Goal: Task Accomplishment & Management: Use online tool/utility

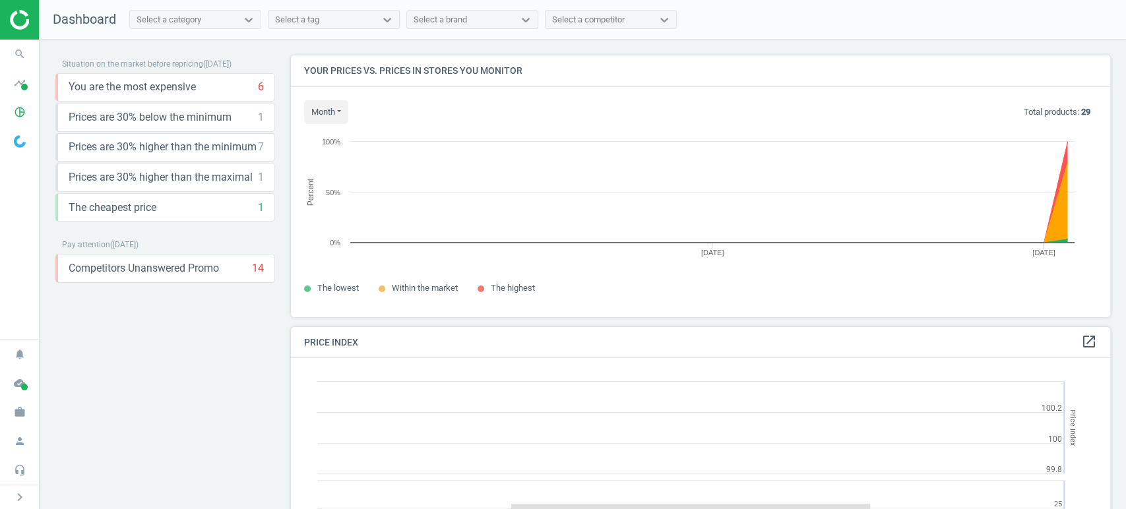
scroll to position [327, 831]
click at [28, 488] on div "chevron_right" at bounding box center [19, 497] width 39 height 24
click at [23, 490] on icon "chevron_right" at bounding box center [20, 498] width 16 height 16
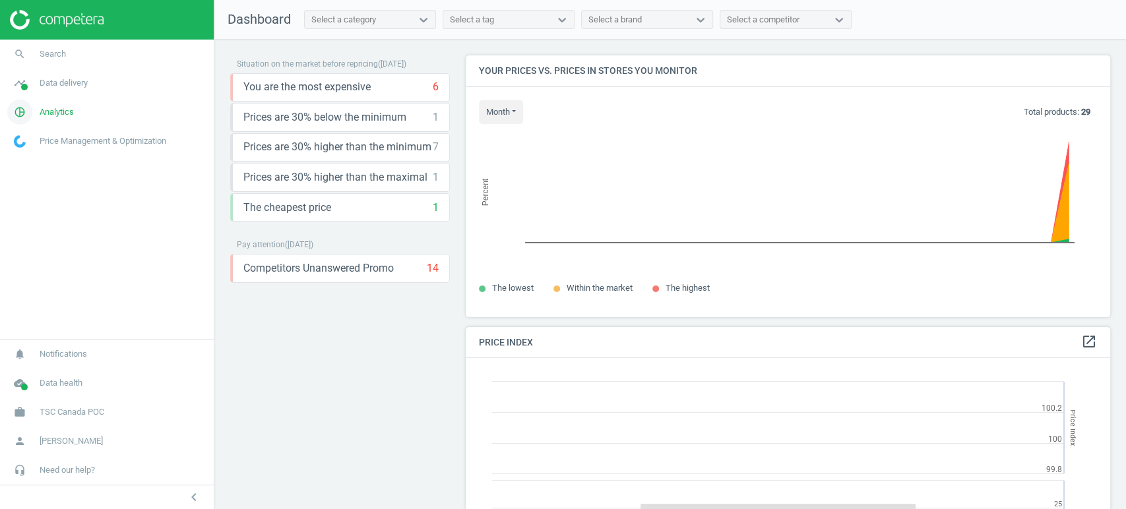
scroll to position [6, 7]
click at [82, 84] on span "Data delivery" at bounding box center [64, 83] width 48 height 12
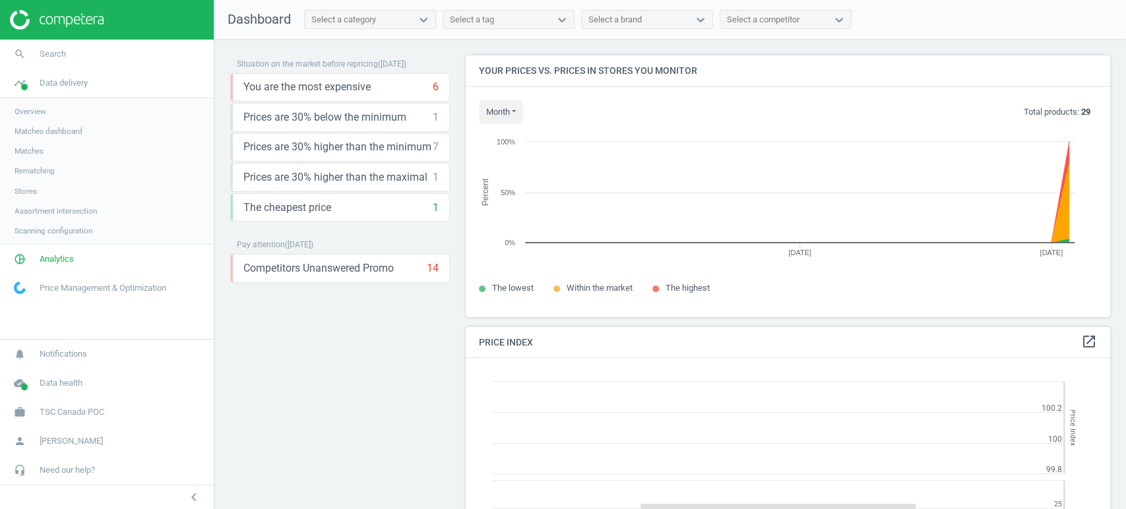
click at [32, 112] on span "Overview" at bounding box center [31, 111] width 32 height 11
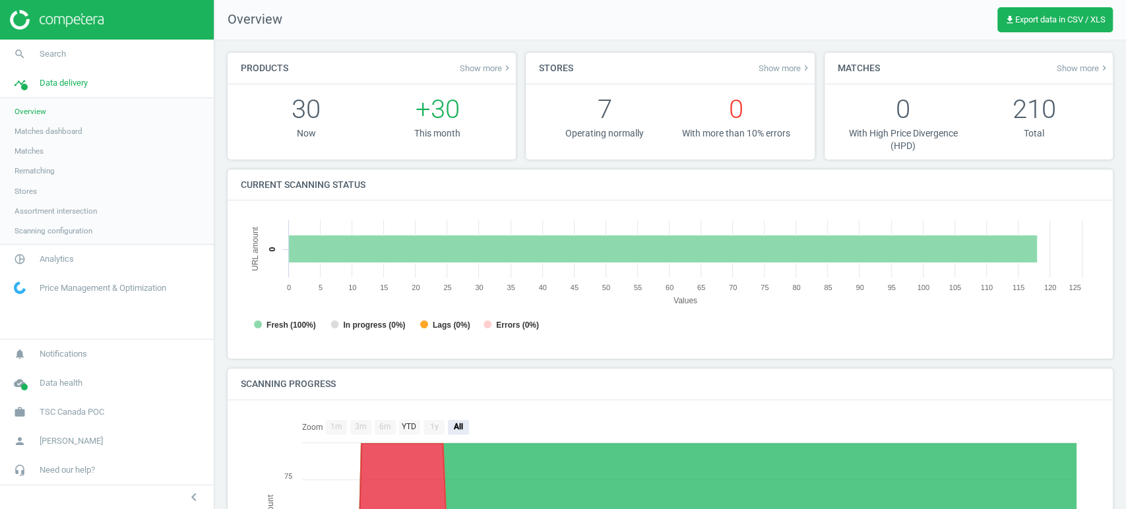
scroll to position [7, 6]
click at [94, 409] on span "TSC Canada POC" at bounding box center [72, 413] width 65 height 12
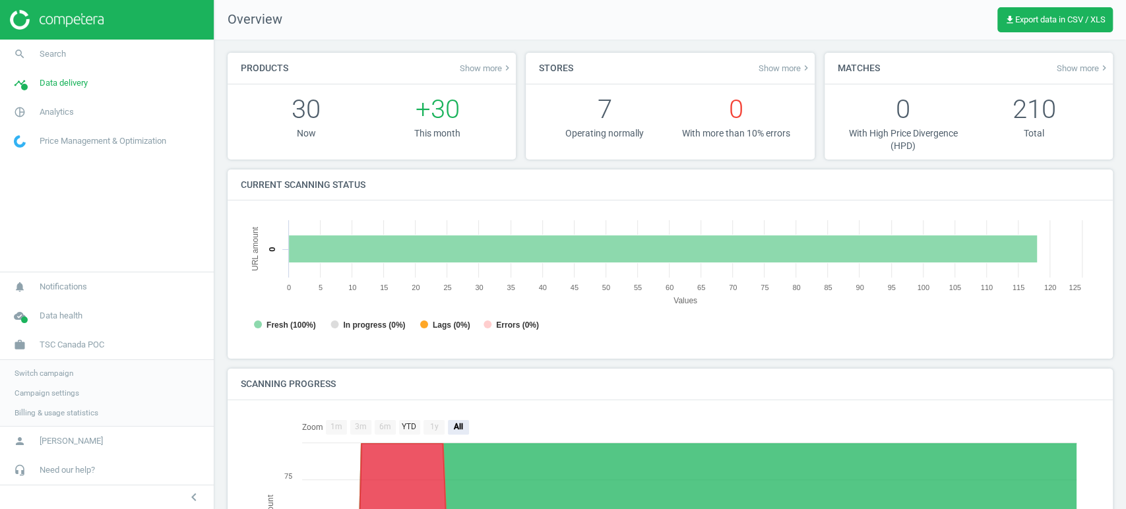
click at [50, 398] on span "Campaign settings" at bounding box center [47, 393] width 65 height 11
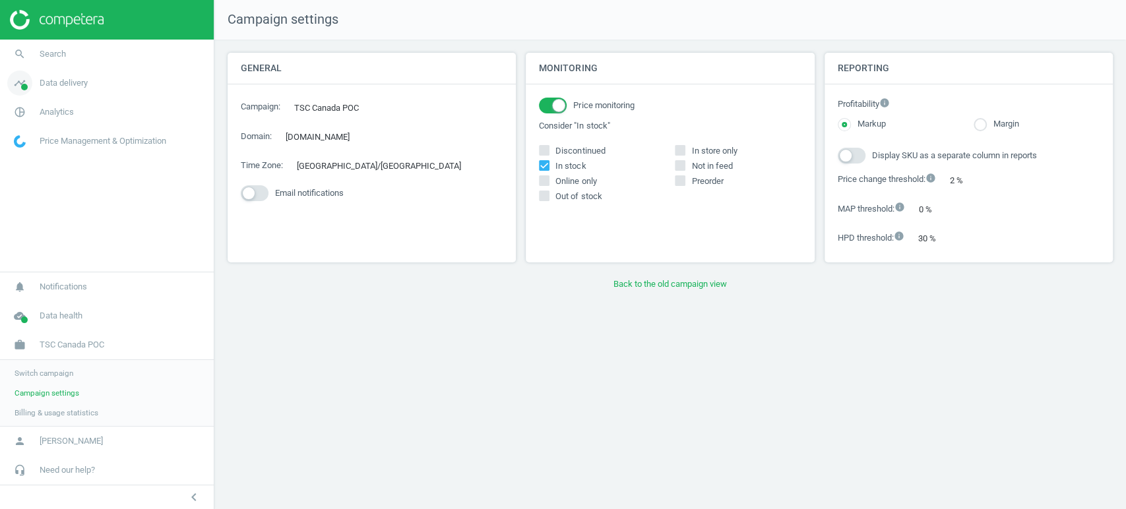
click at [66, 84] on span "Data delivery" at bounding box center [64, 83] width 48 height 12
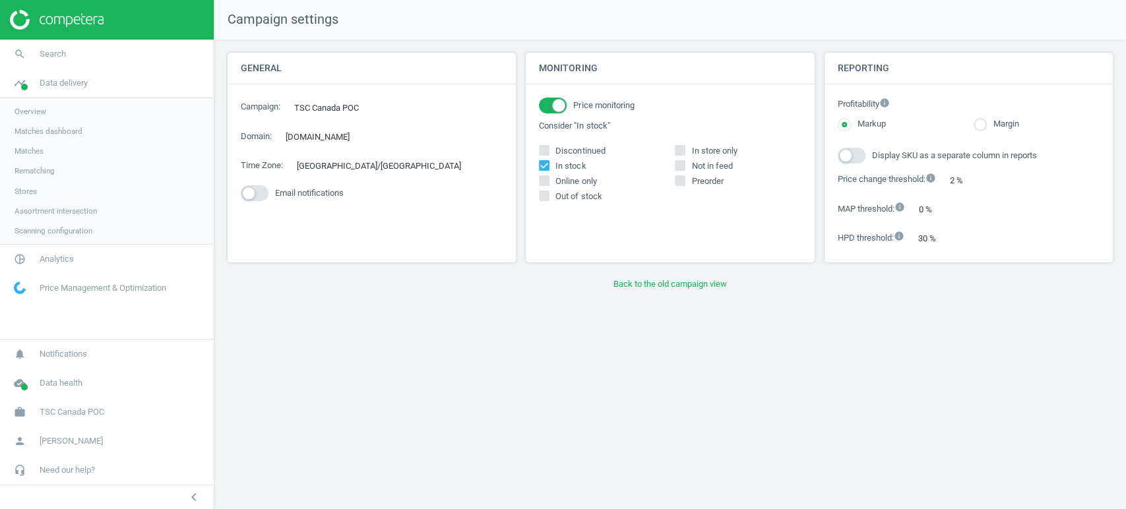
click at [44, 112] on span "Overview" at bounding box center [31, 111] width 32 height 11
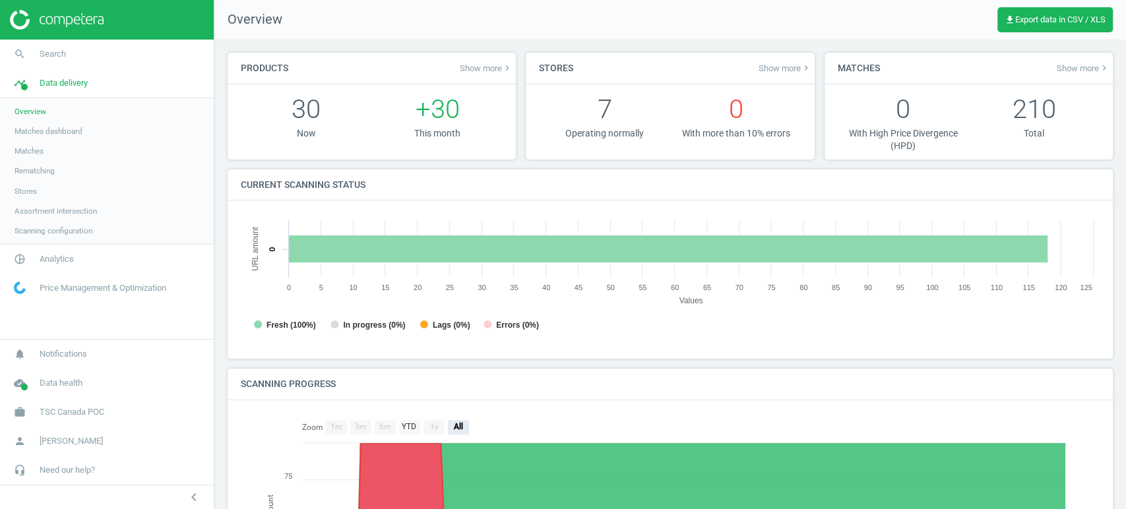
scroll to position [287, 871]
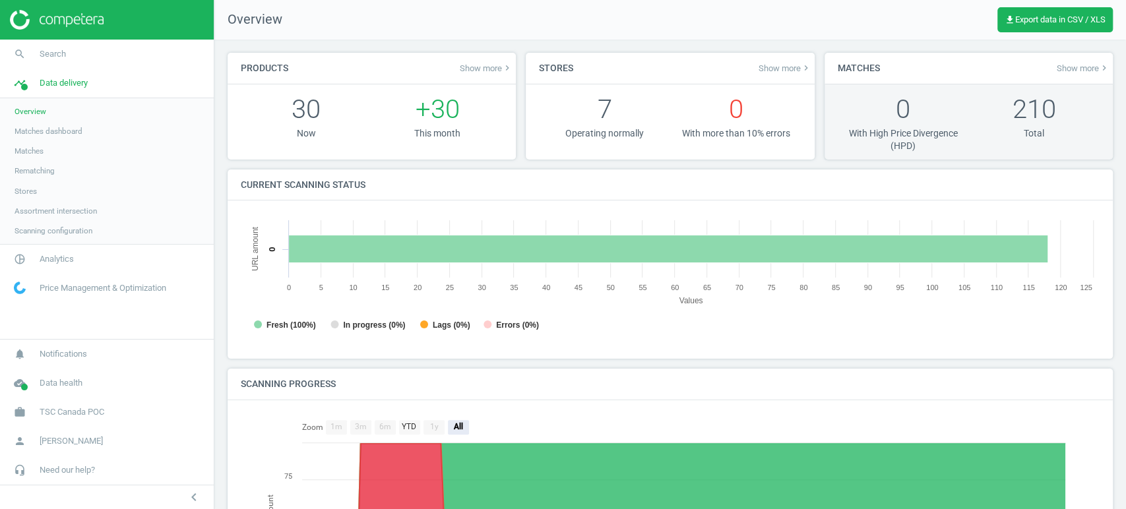
click at [883, 121] on p "0" at bounding box center [903, 109] width 131 height 36
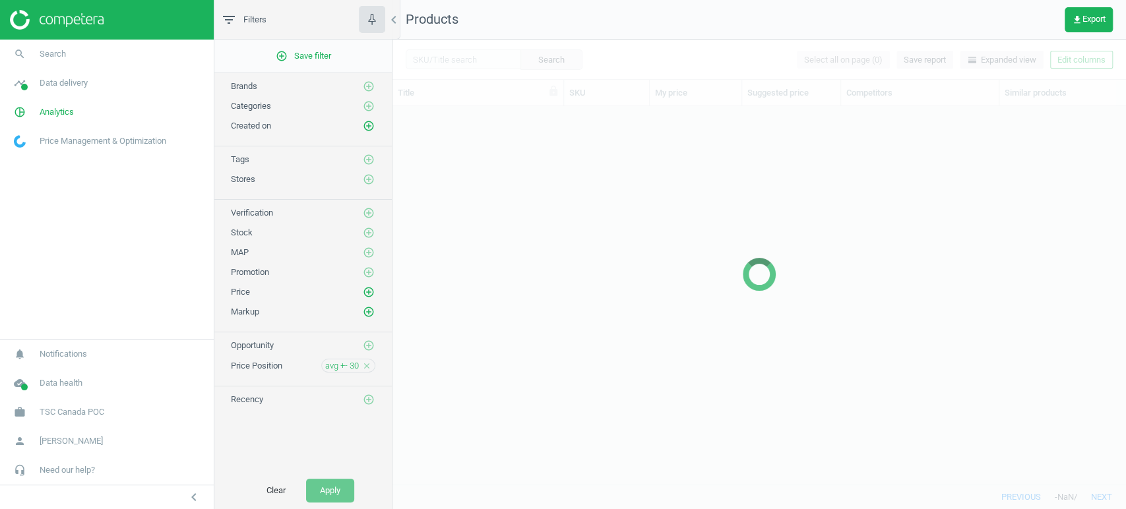
scroll to position [356, 722]
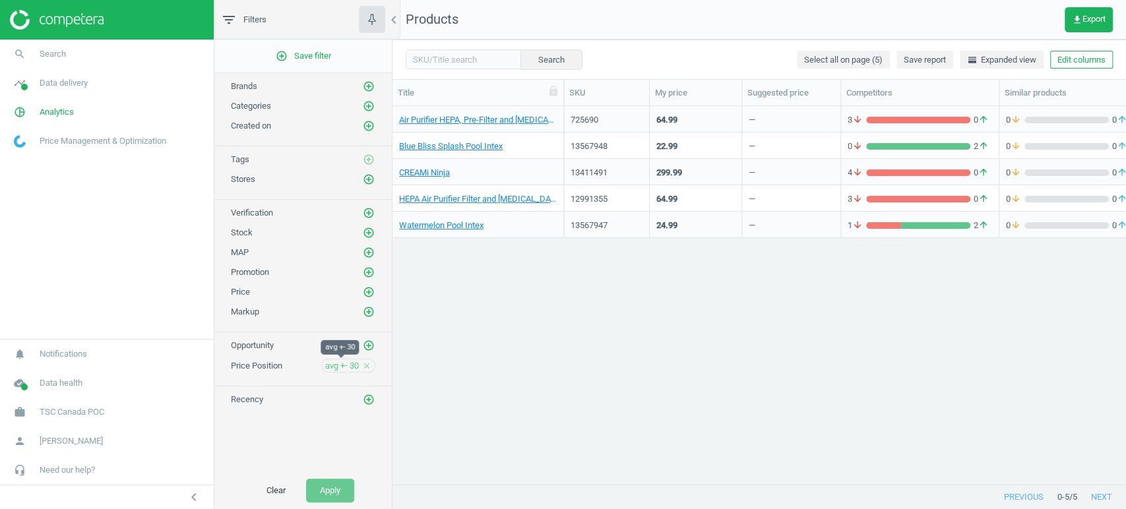
click at [325, 366] on span "avg +- 30" at bounding box center [342, 366] width 34 height 12
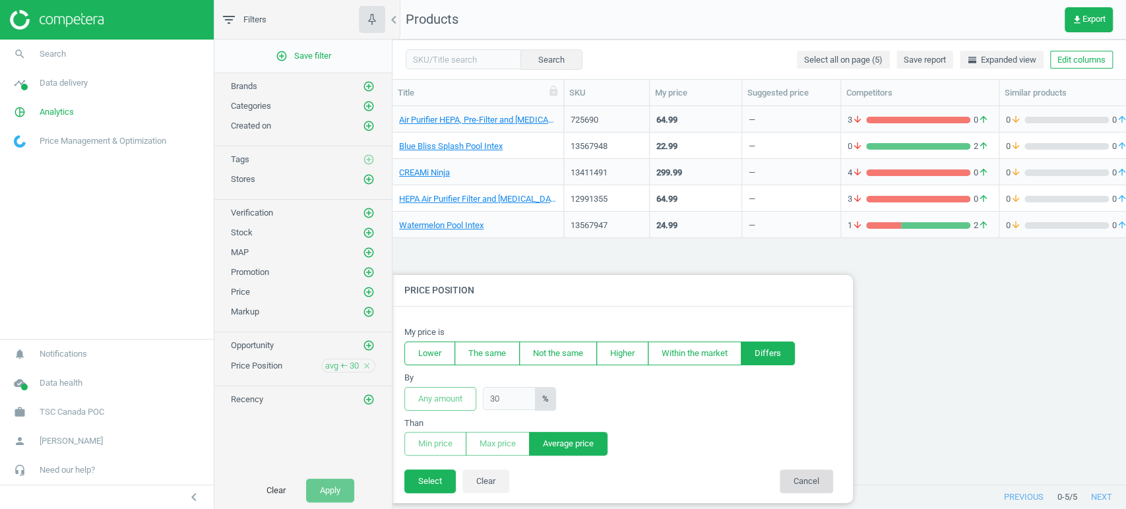
click at [812, 487] on button "Cancel" at bounding box center [806, 482] width 53 height 24
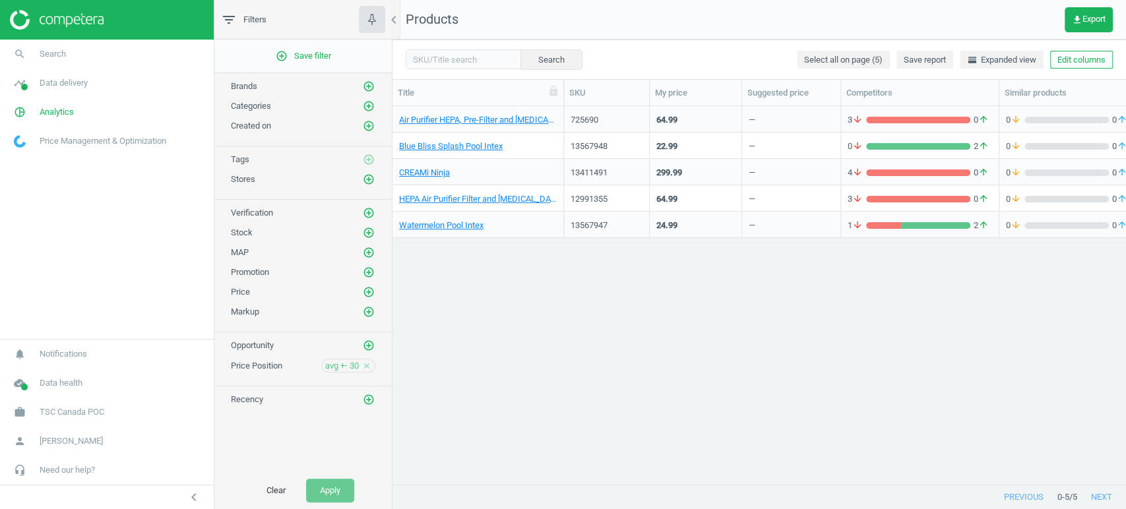
scroll to position [0, 0]
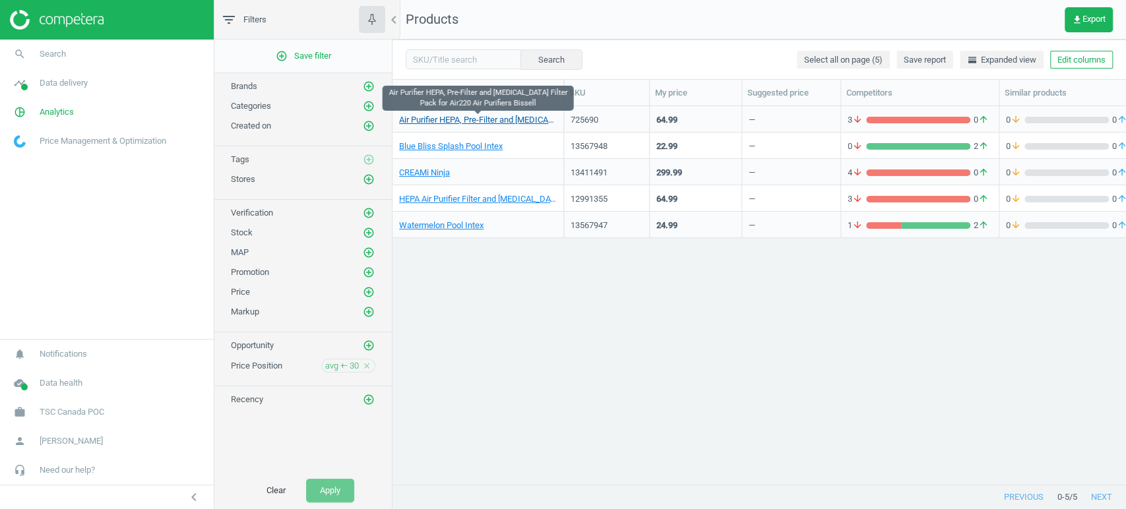
click at [443, 117] on link "Air Purifier HEPA, Pre-Filter and Activated Carbon Filter Pack for Air220 Air P…" at bounding box center [478, 120] width 158 height 12
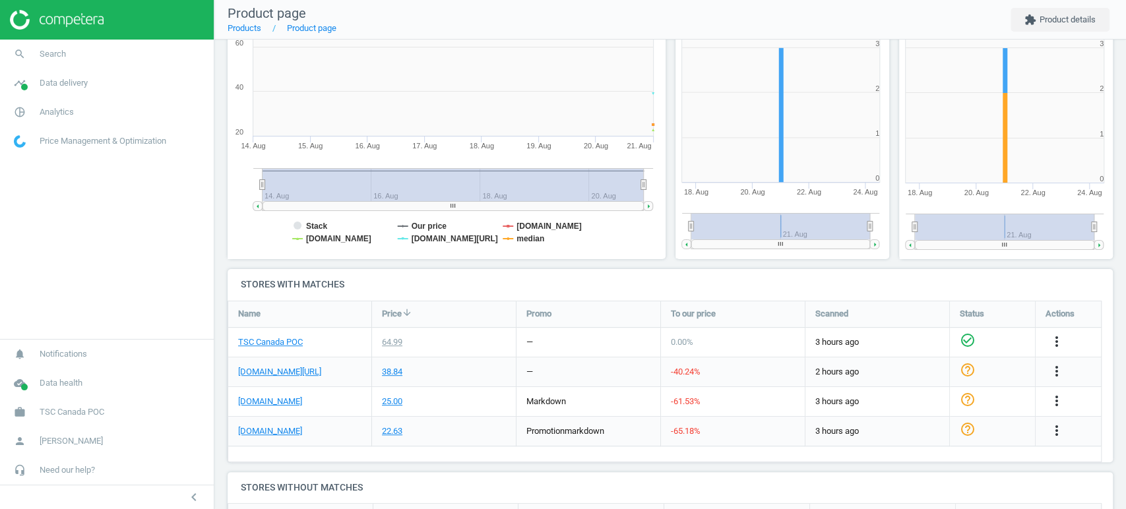
scroll to position [207, 0]
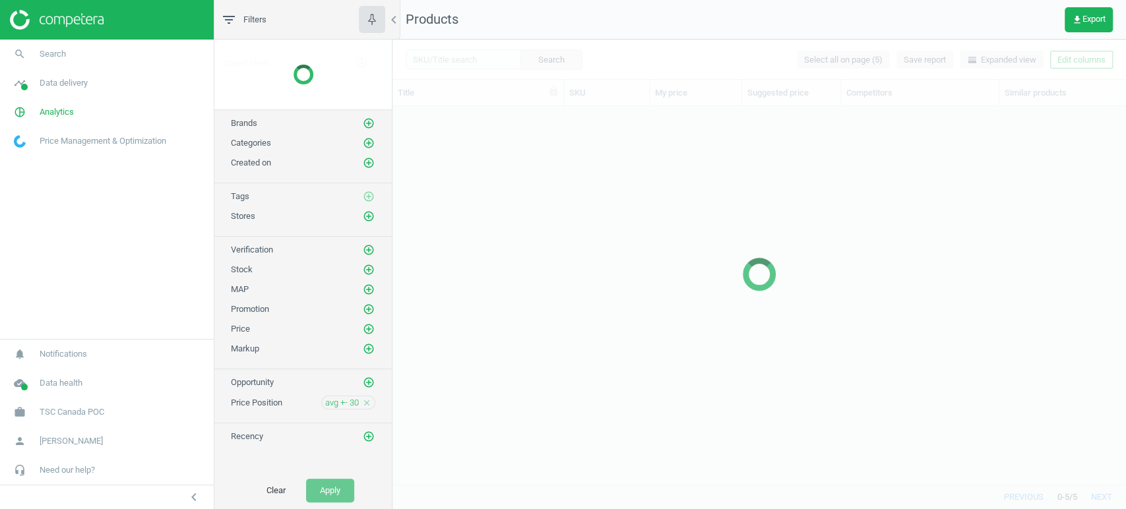
scroll to position [356, 722]
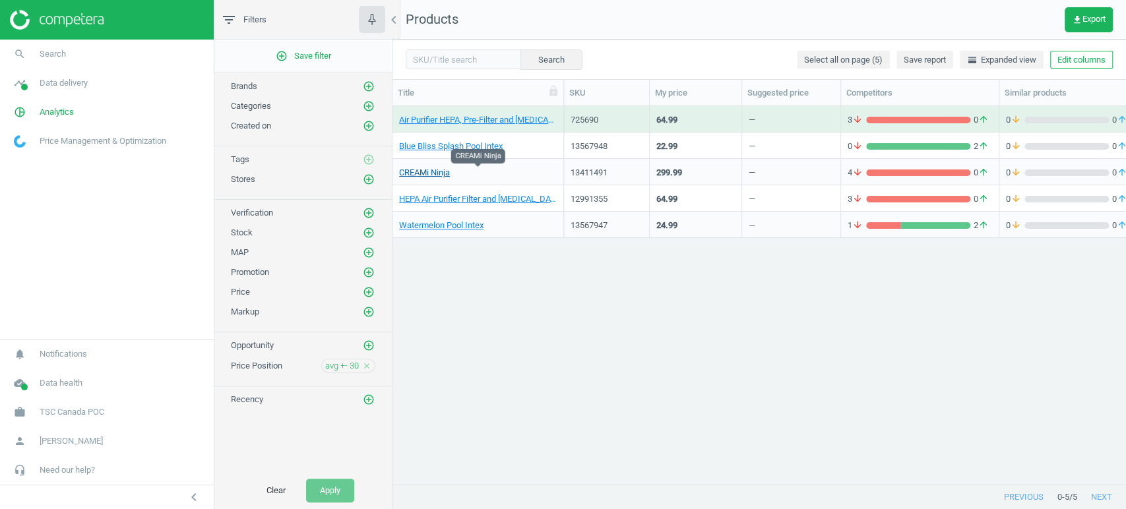
click at [443, 177] on link "CREAMi Ninja" at bounding box center [424, 173] width 51 height 12
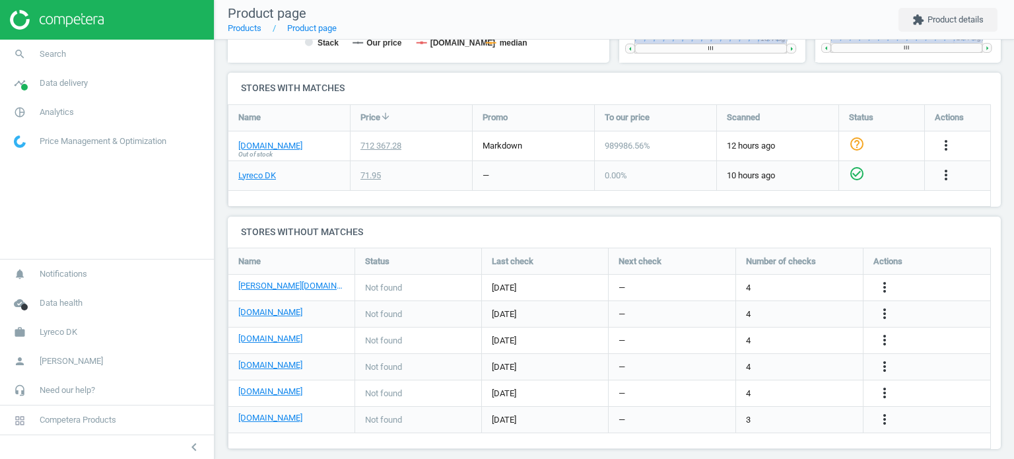
click at [263, 150] on span "Out of stock" at bounding box center [255, 154] width 34 height 9
click at [265, 145] on link "grafical.dk" at bounding box center [270, 146] width 64 height 12
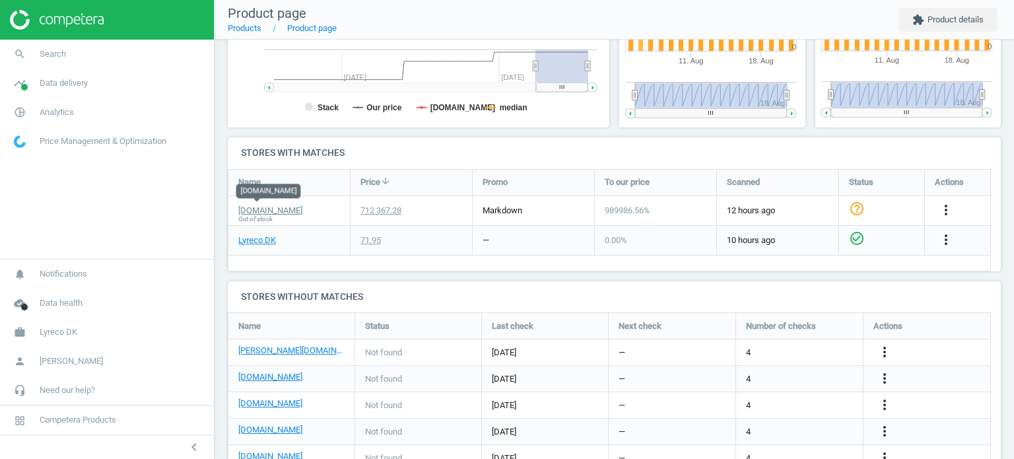
scroll to position [351, 0]
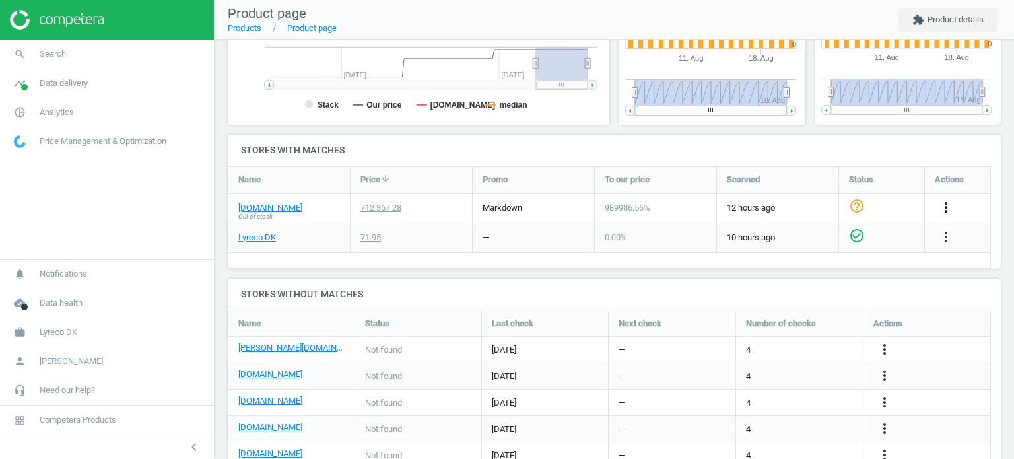
click at [940, 205] on icon "more_vert" at bounding box center [946, 207] width 16 height 16
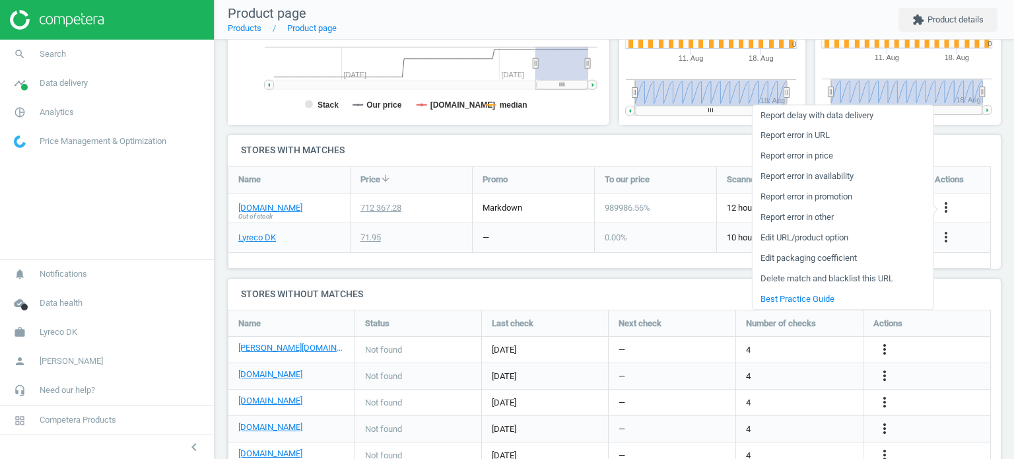
click at [829, 257] on link "Edit packaging coefficient" at bounding box center [842, 258] width 181 height 20
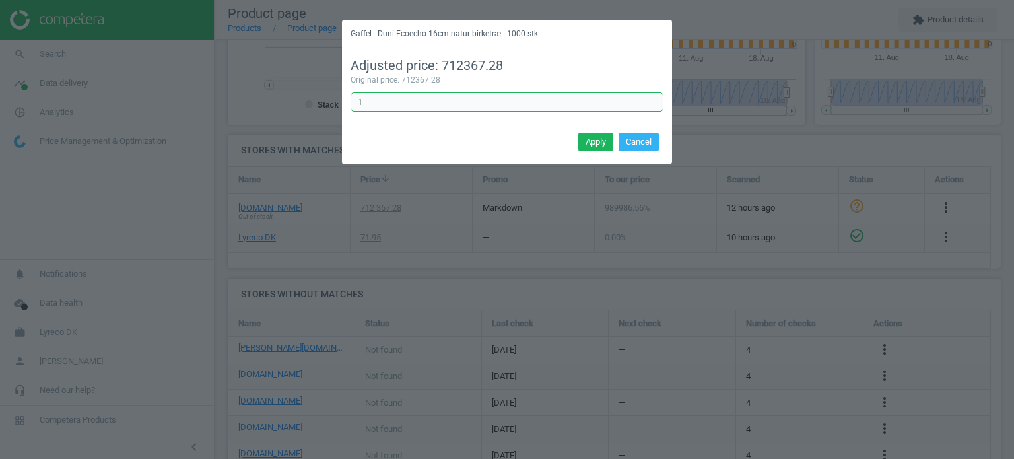
click at [388, 102] on input "1" at bounding box center [506, 102] width 313 height 20
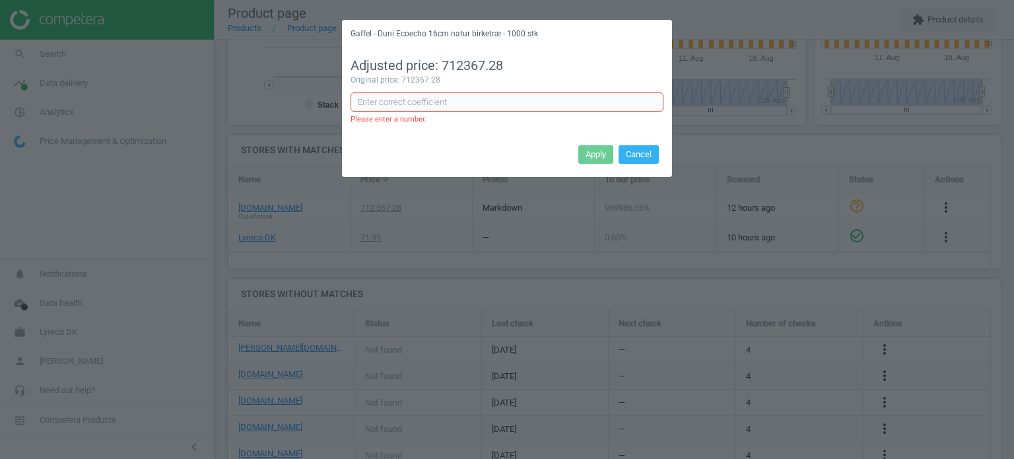
type input "1"
type input "0"
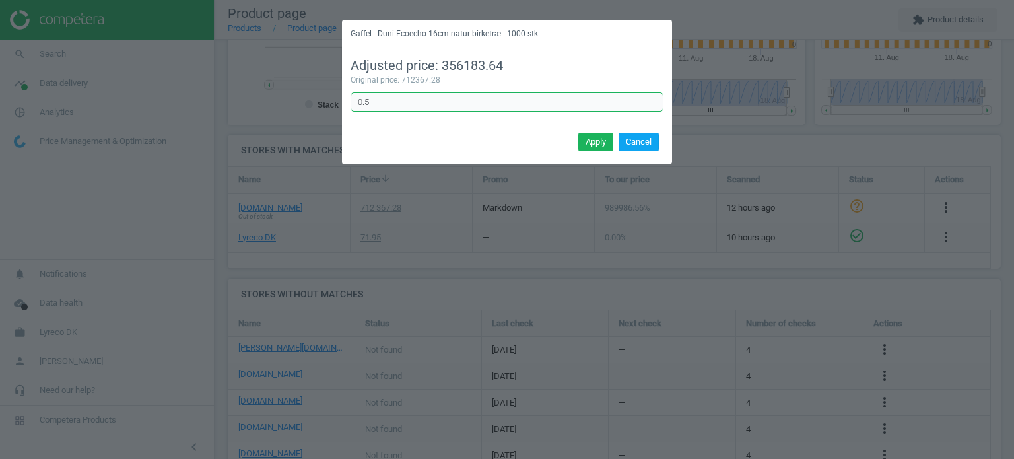
type input "0.5"
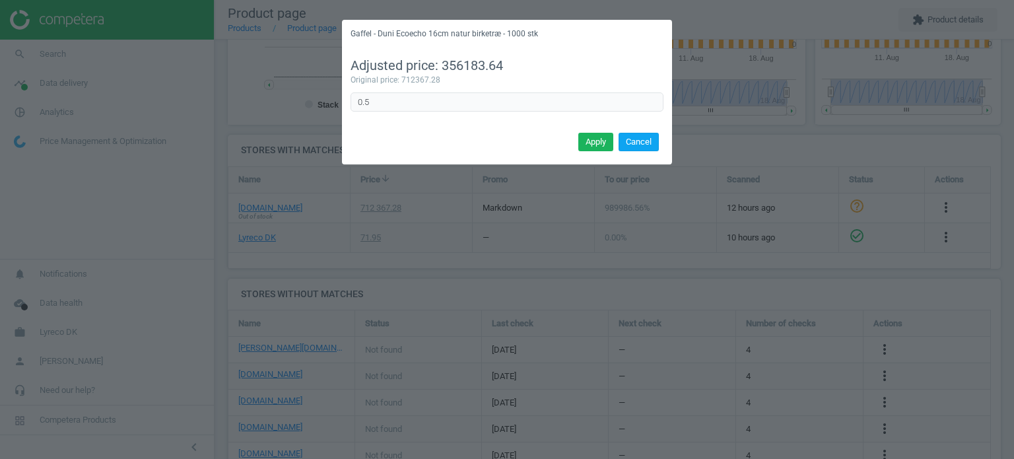
click at [655, 143] on button "Cancel" at bounding box center [638, 142] width 40 height 18
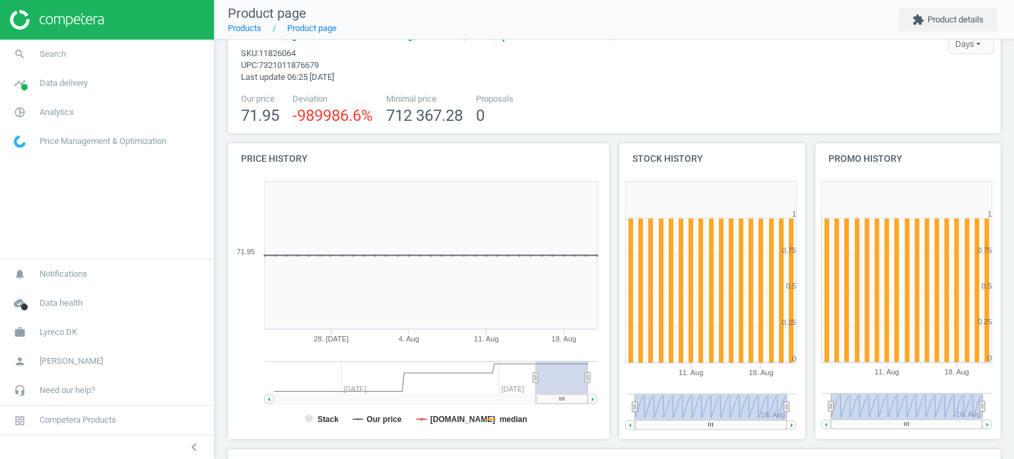
scroll to position [0, 0]
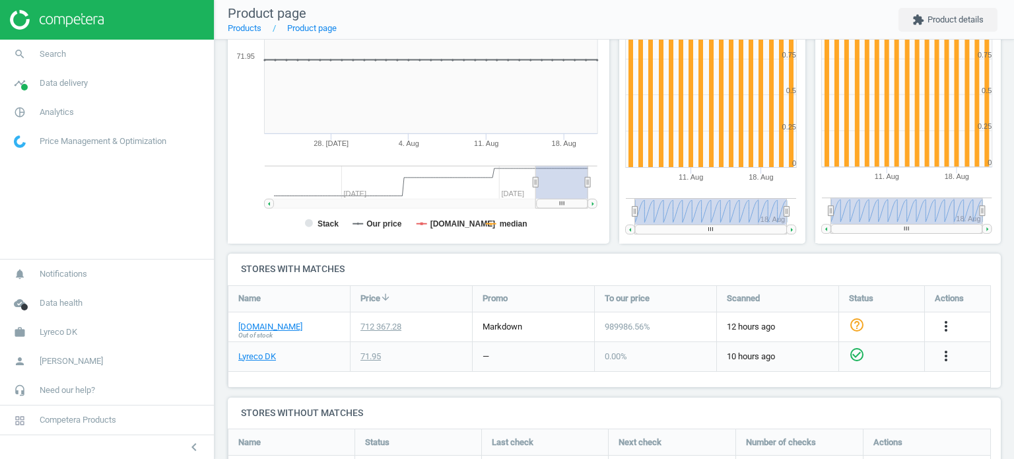
scroll to position [234, 0]
click at [259, 325] on link "grafical.dk" at bounding box center [270, 325] width 64 height 12
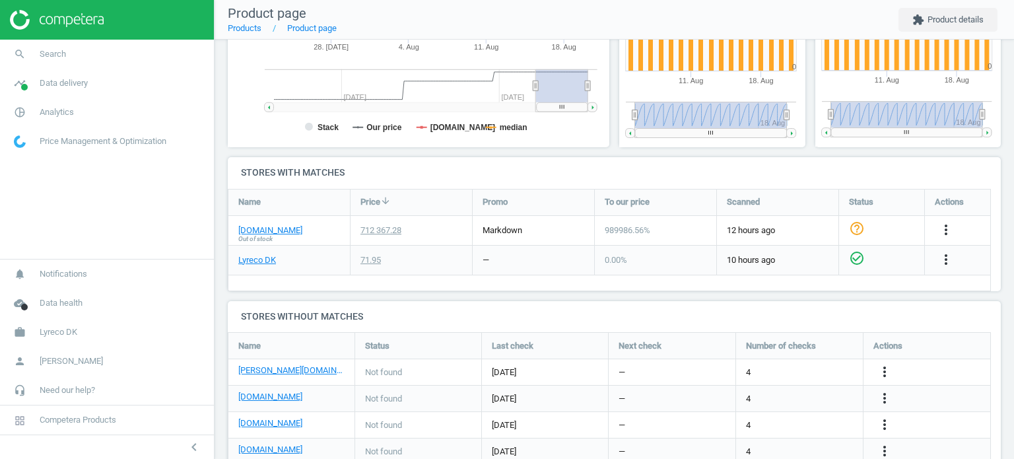
scroll to position [330, 0]
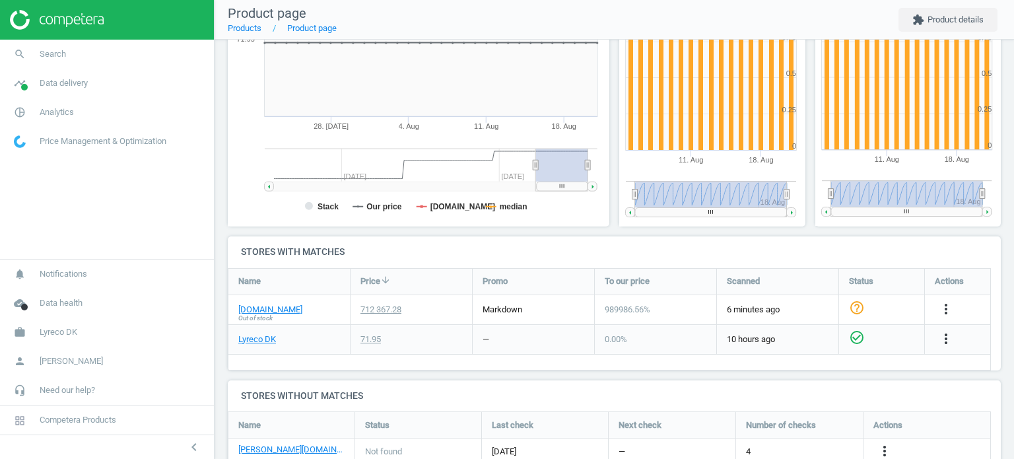
scroll to position [250, 0]
click at [268, 307] on link "[DOMAIN_NAME]" at bounding box center [270, 309] width 64 height 12
click at [264, 340] on link "Lyreco DK" at bounding box center [257, 339] width 38 height 12
click at [939, 310] on icon "more_vert" at bounding box center [946, 308] width 16 height 16
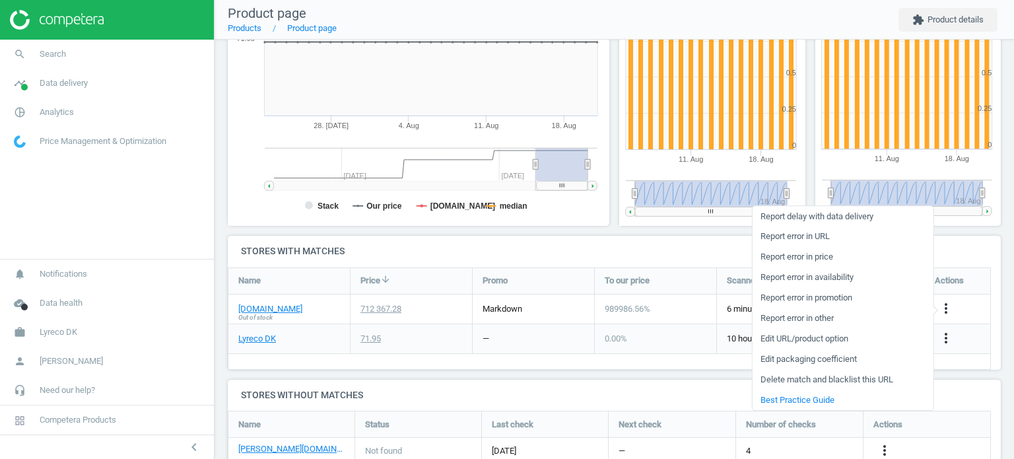
click at [822, 359] on link "Edit packaging coefficient" at bounding box center [842, 359] width 181 height 20
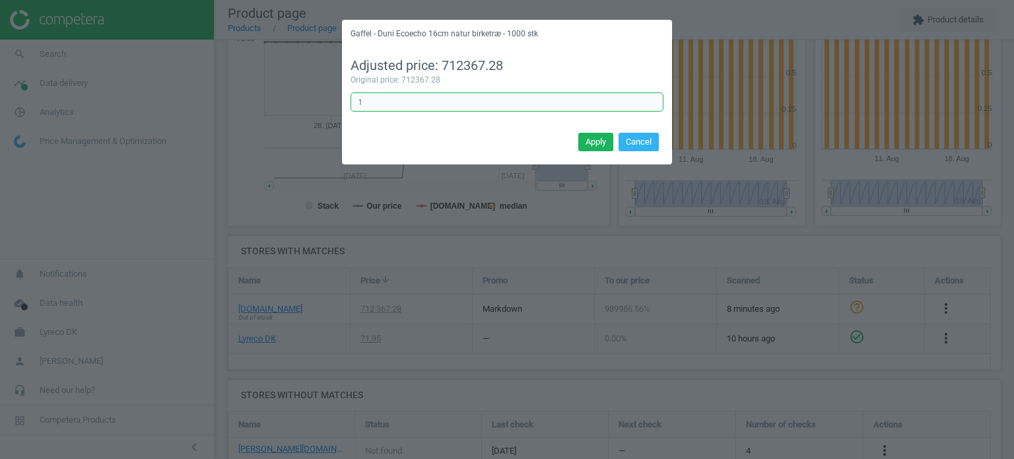
click at [389, 105] on input "1" at bounding box center [506, 102] width 313 height 20
type input "0.1"
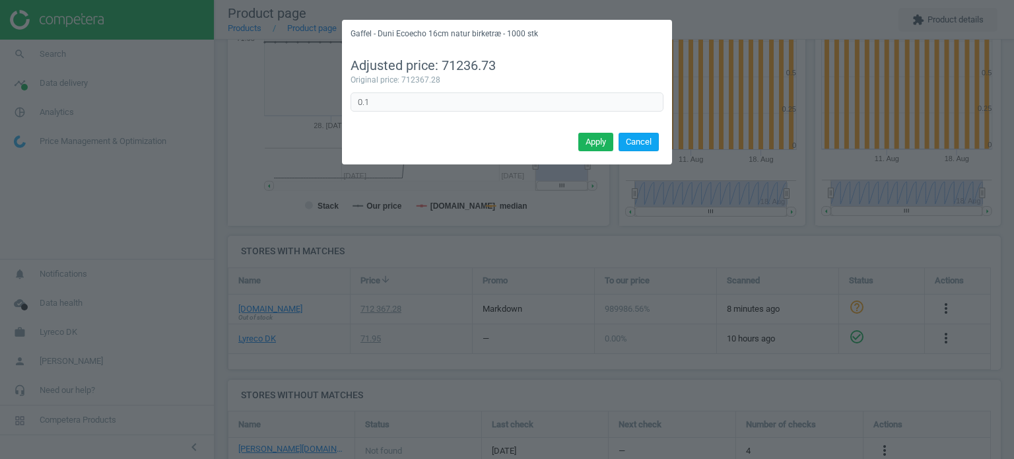
click at [636, 144] on button "Cancel" at bounding box center [638, 142] width 40 height 18
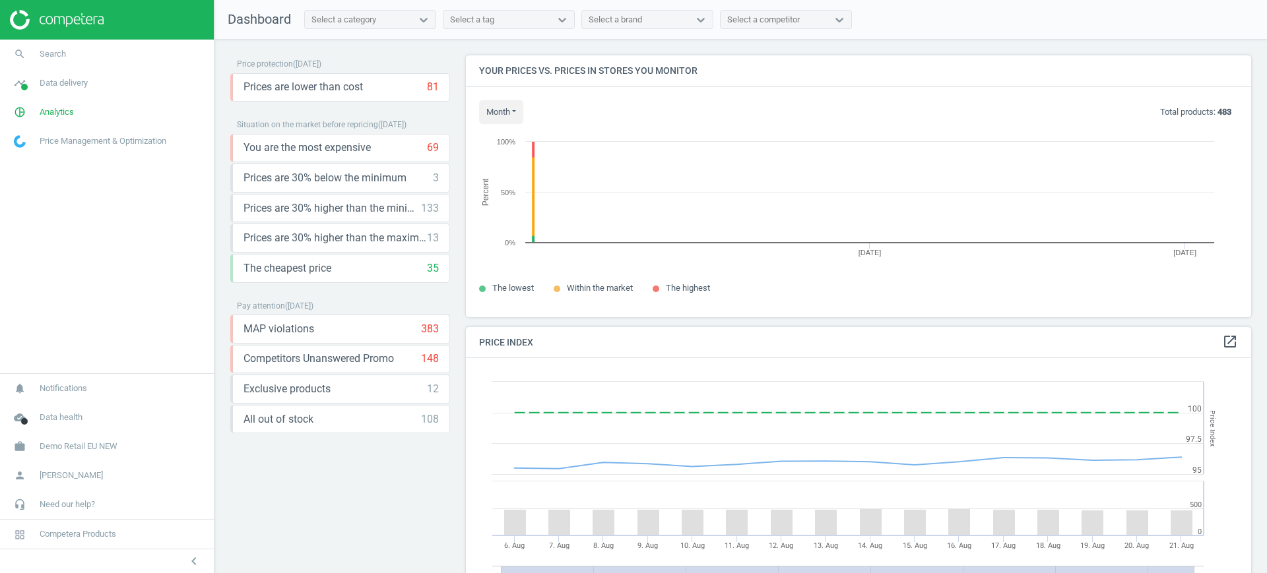
scroll to position [287, 798]
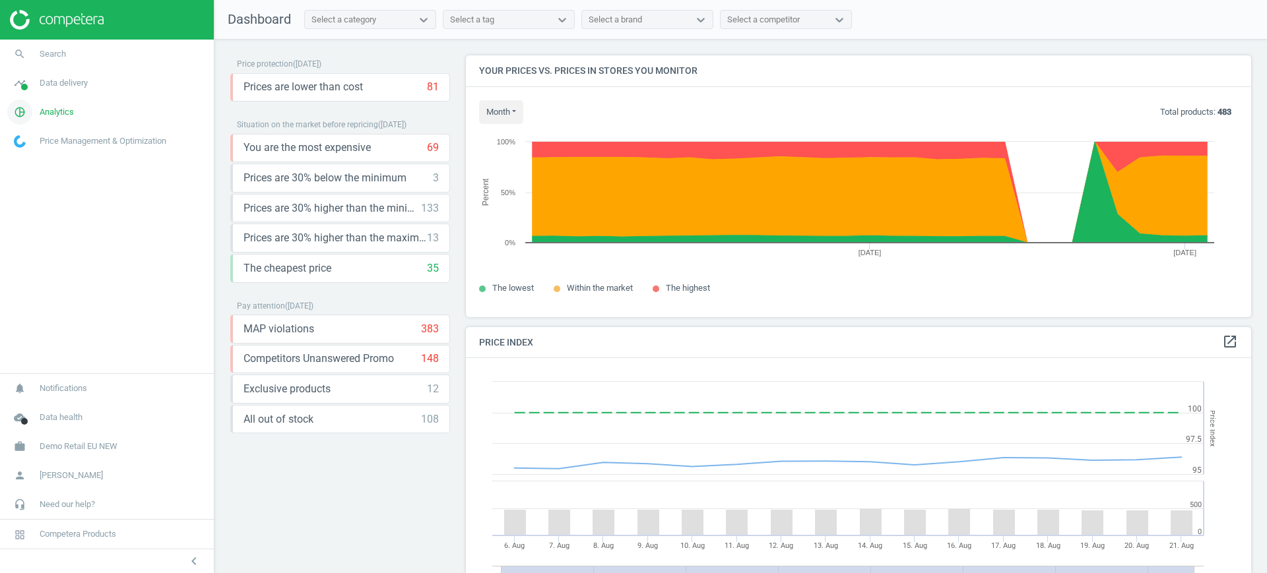
click at [59, 112] on span "Analytics" at bounding box center [57, 112] width 34 height 12
click at [40, 162] on span "Products" at bounding box center [30, 160] width 31 height 11
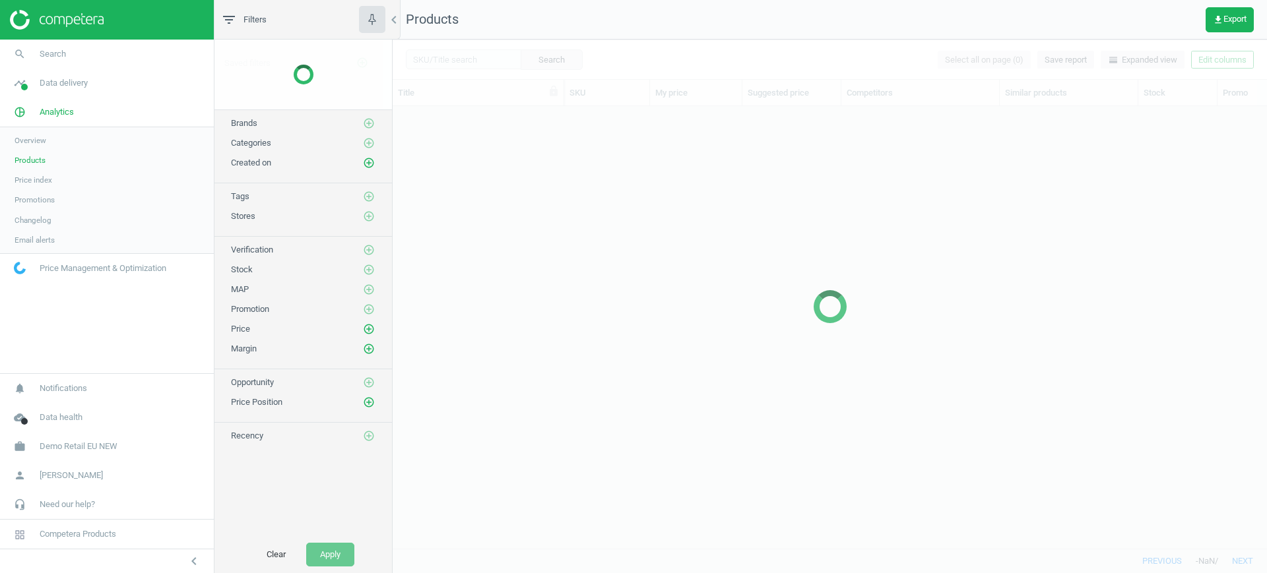
scroll to position [417, 862]
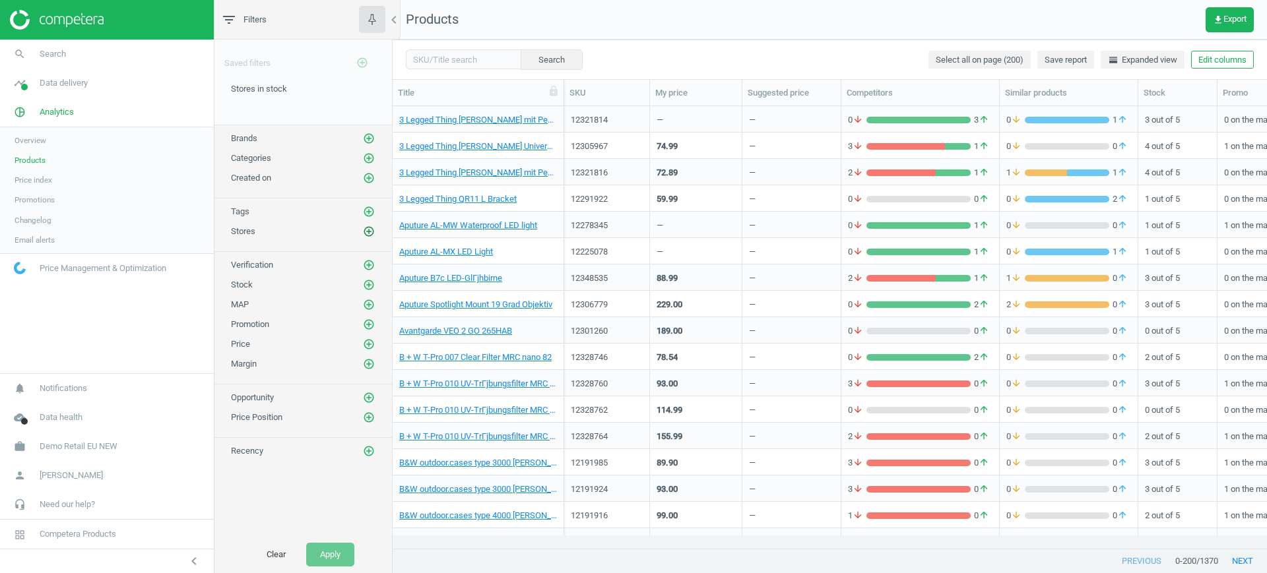
click at [368, 231] on icon "add_circle_outline" at bounding box center [369, 232] width 12 height 12
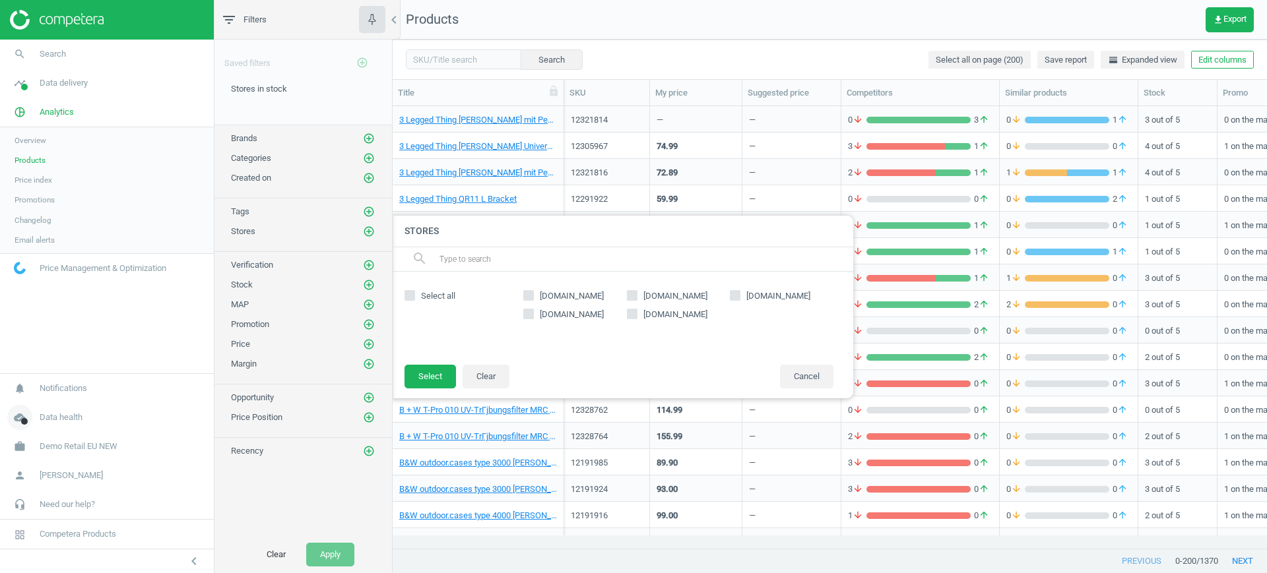
click at [79, 418] on span "Data health" at bounding box center [61, 418] width 43 height 12
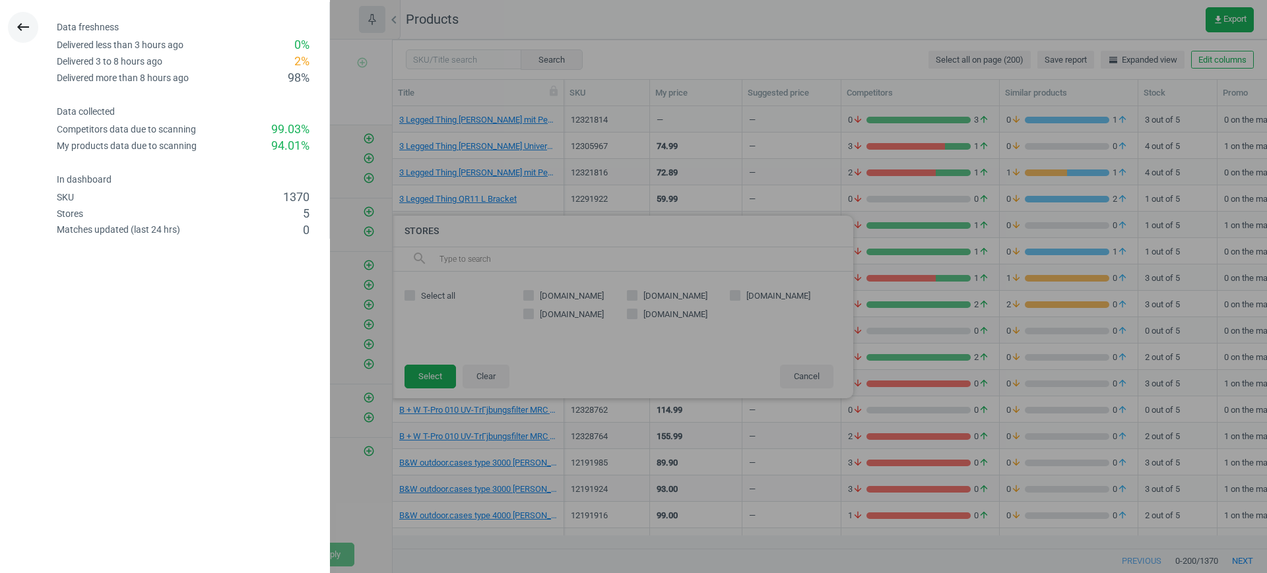
click at [15, 28] on button "keyboard_backspace" at bounding box center [23, 27] width 30 height 31
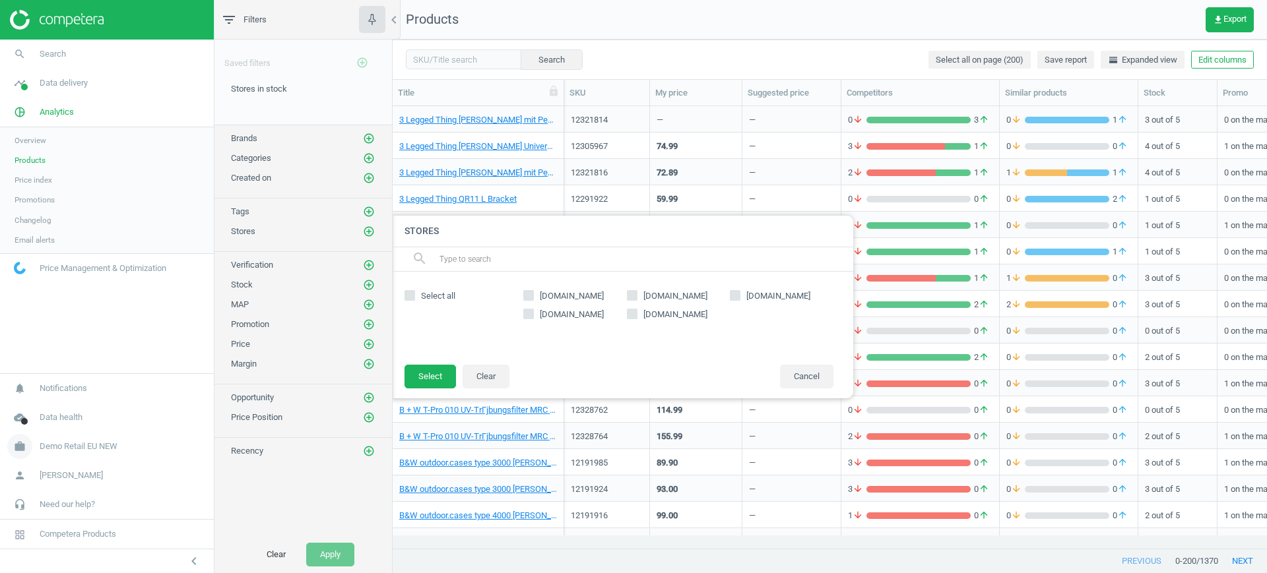
click at [69, 451] on span "Demo Retail EU NEW" at bounding box center [79, 447] width 78 height 12
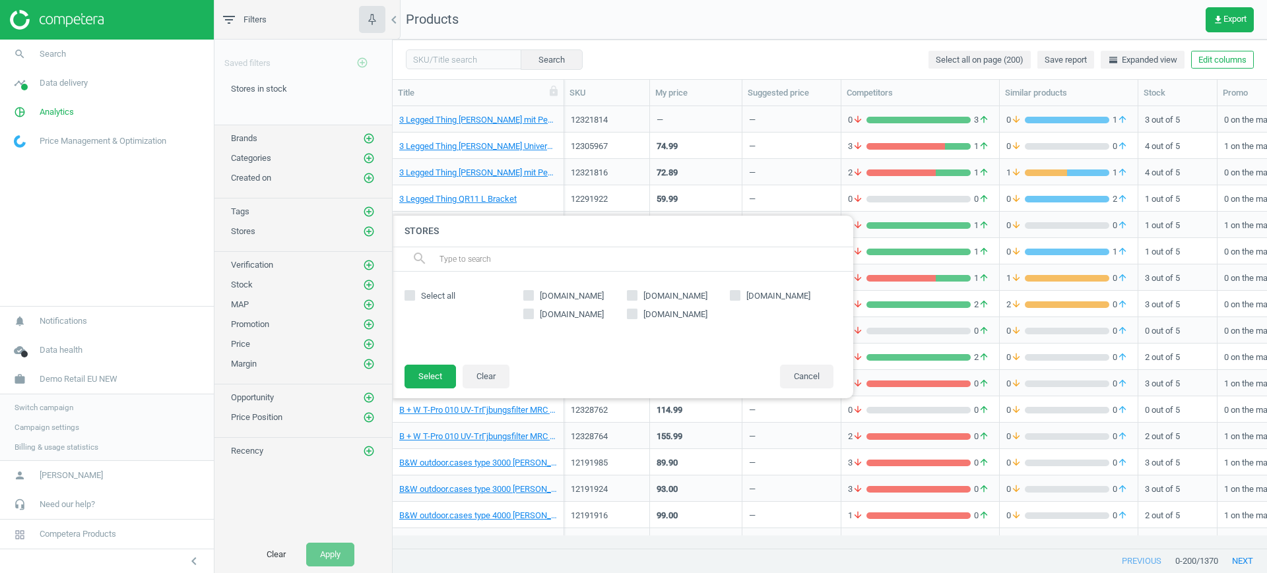
click at [57, 403] on span "Switch campaign" at bounding box center [44, 408] width 59 height 11
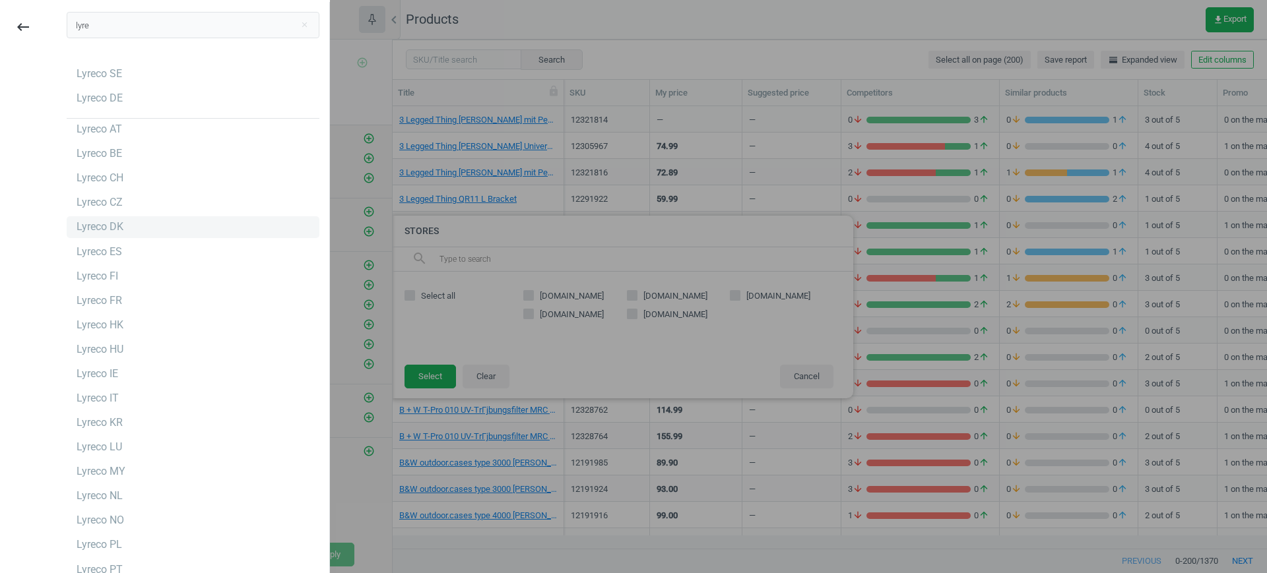
type input "lyre"
click at [100, 226] on div "Lyreco DK" at bounding box center [100, 227] width 47 height 15
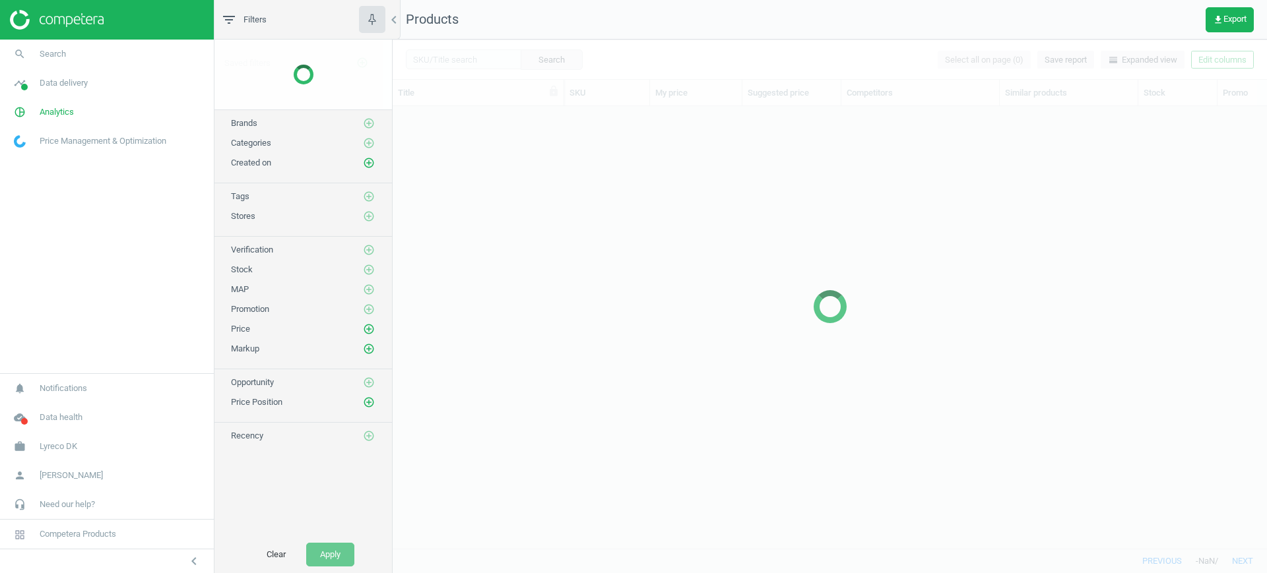
scroll to position [417, 862]
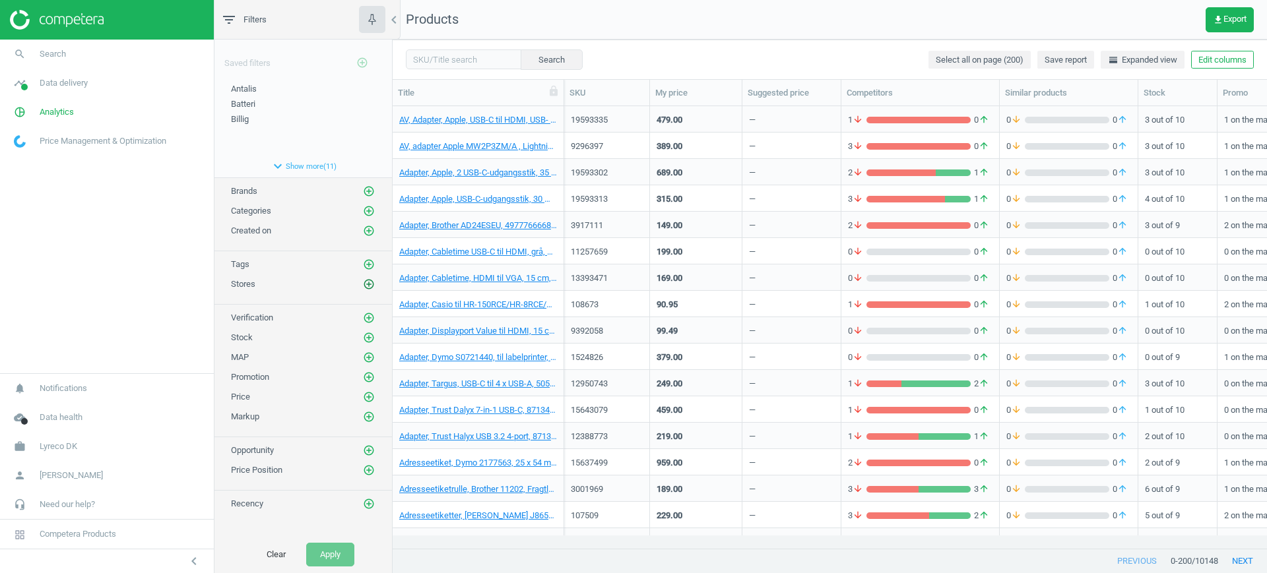
click at [366, 283] on icon "add_circle_outline" at bounding box center [369, 284] width 12 height 12
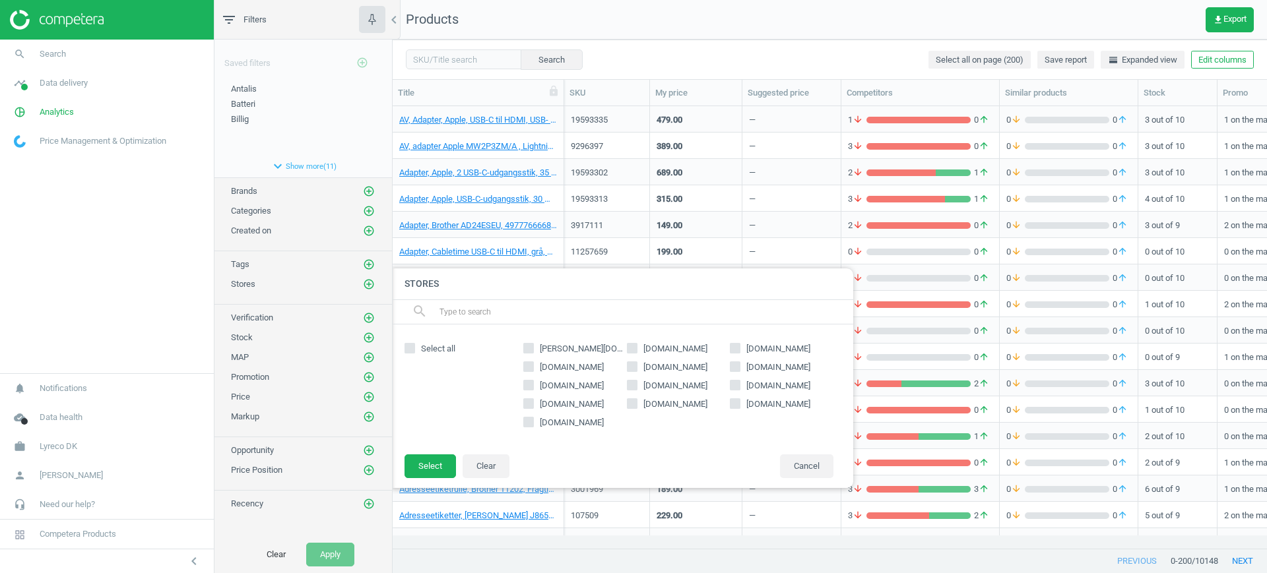
click at [763, 348] on span "[DOMAIN_NAME]" at bounding box center [778, 349] width 69 height 12
click at [740, 348] on input "[DOMAIN_NAME]" at bounding box center [735, 348] width 9 height 9
checkbox input "true"
click at [432, 465] on button "Select" at bounding box center [430, 467] width 51 height 24
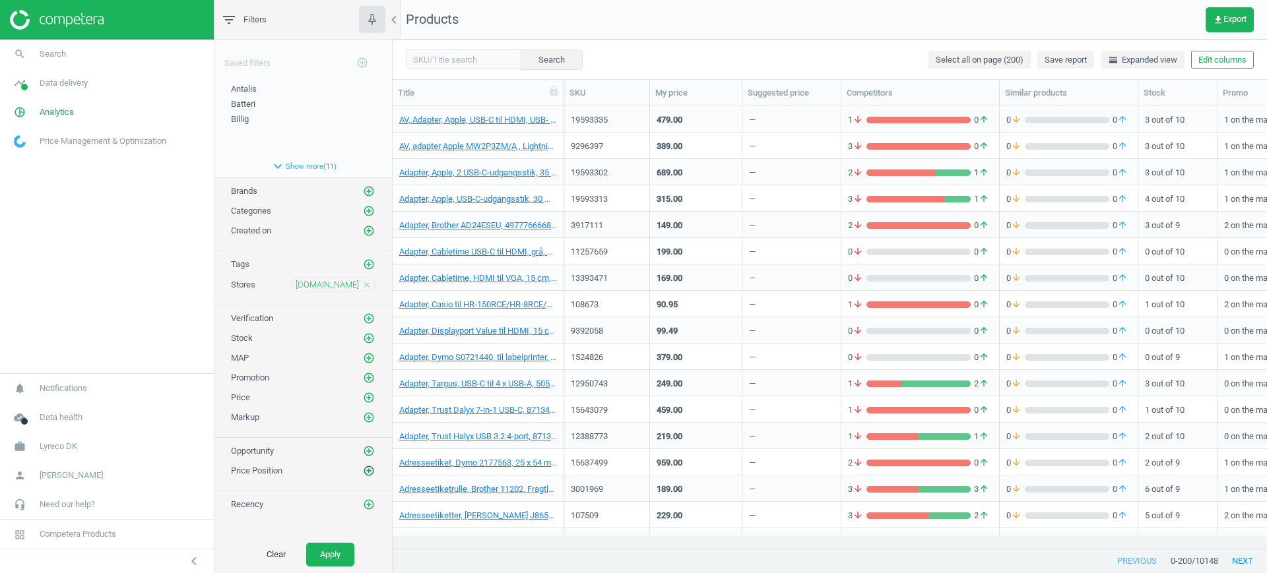
click at [369, 470] on icon "add_circle_outline" at bounding box center [369, 471] width 12 height 12
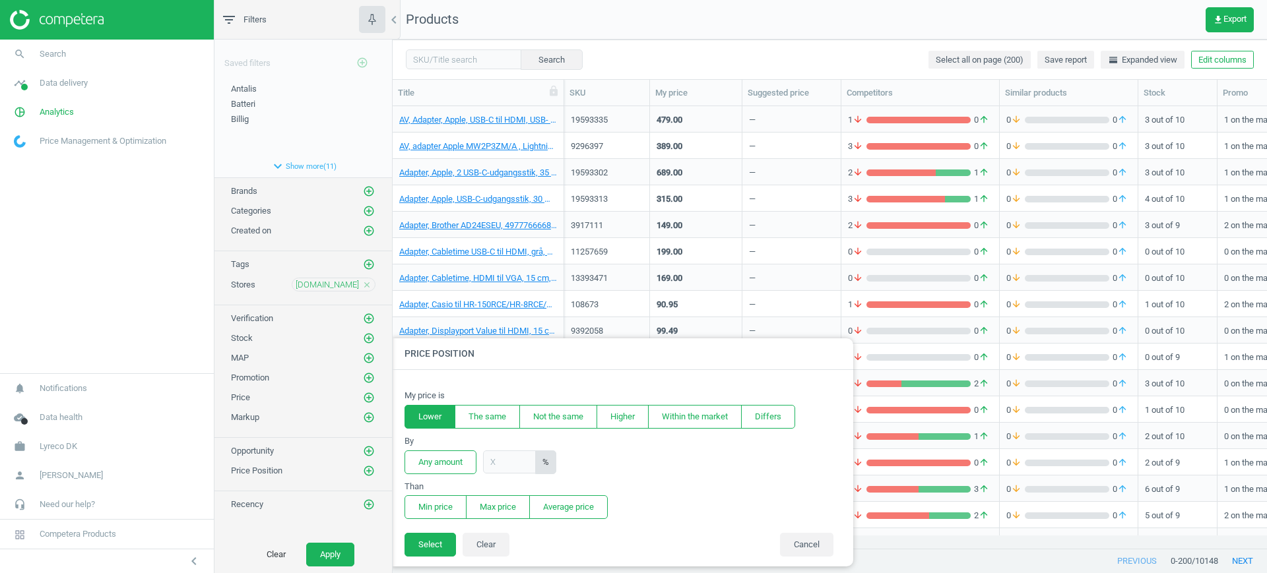
click at [424, 425] on button "Lower" at bounding box center [430, 417] width 51 height 24
click at [528, 466] on input "text" at bounding box center [509, 462] width 53 height 23
click at [453, 461] on button "Any amount" at bounding box center [441, 463] width 72 height 24
click at [521, 459] on input "text" at bounding box center [509, 462] width 53 height 23
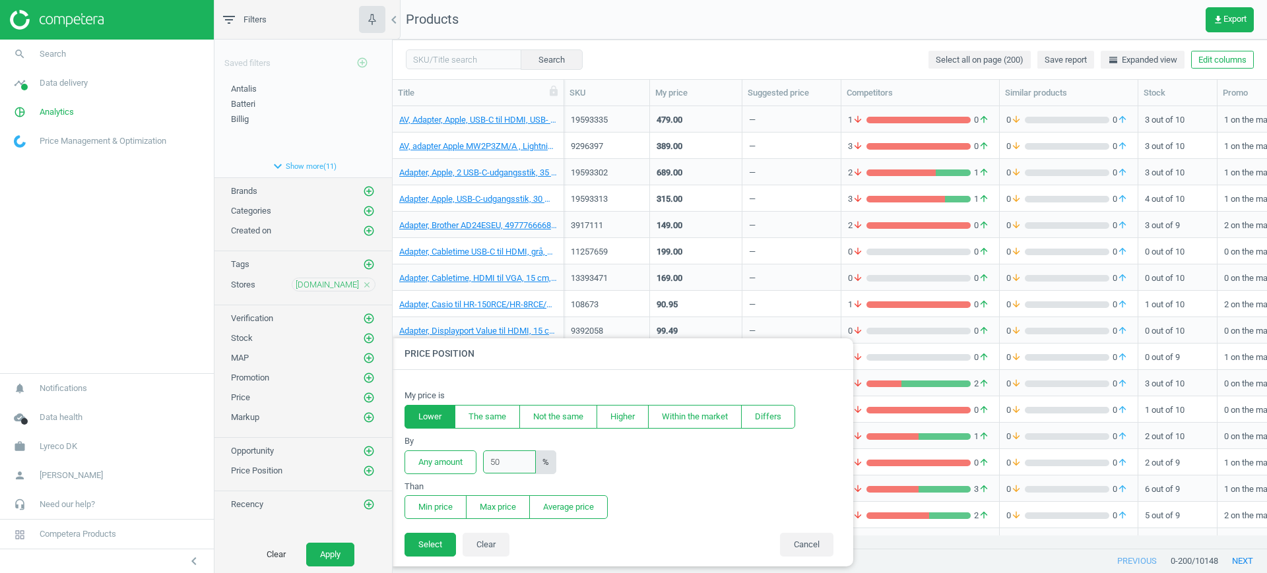
type input "5"
type input "100"
click at [563, 508] on button "Average price" at bounding box center [568, 508] width 79 height 24
click at [426, 547] on button "Select" at bounding box center [430, 545] width 51 height 24
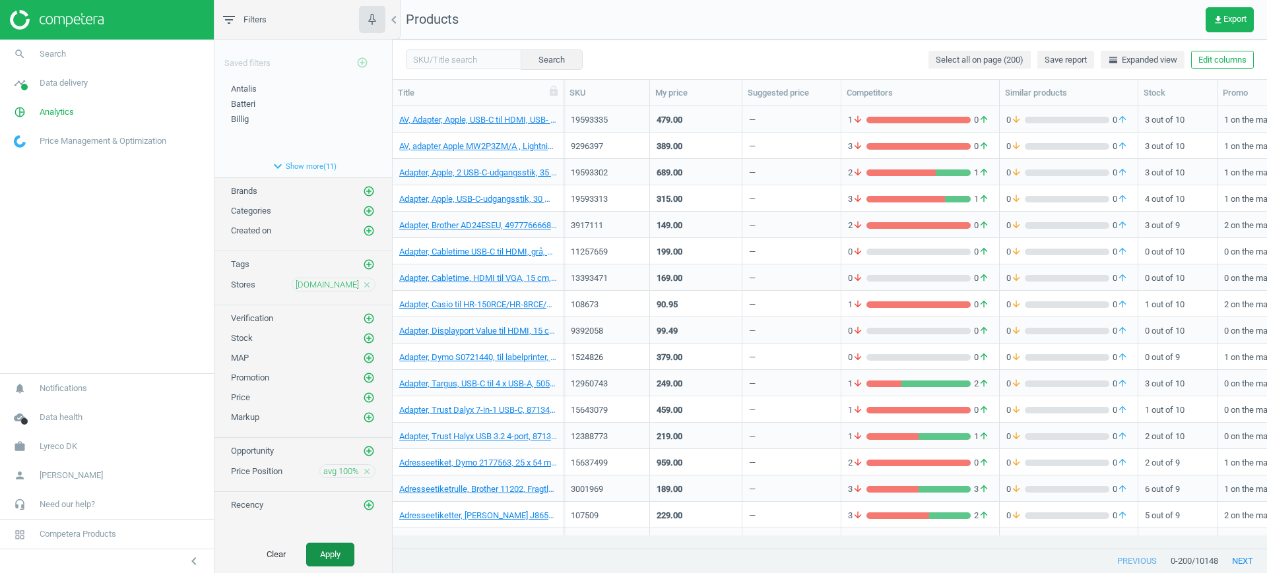
click at [329, 553] on button "Apply" at bounding box center [330, 555] width 48 height 24
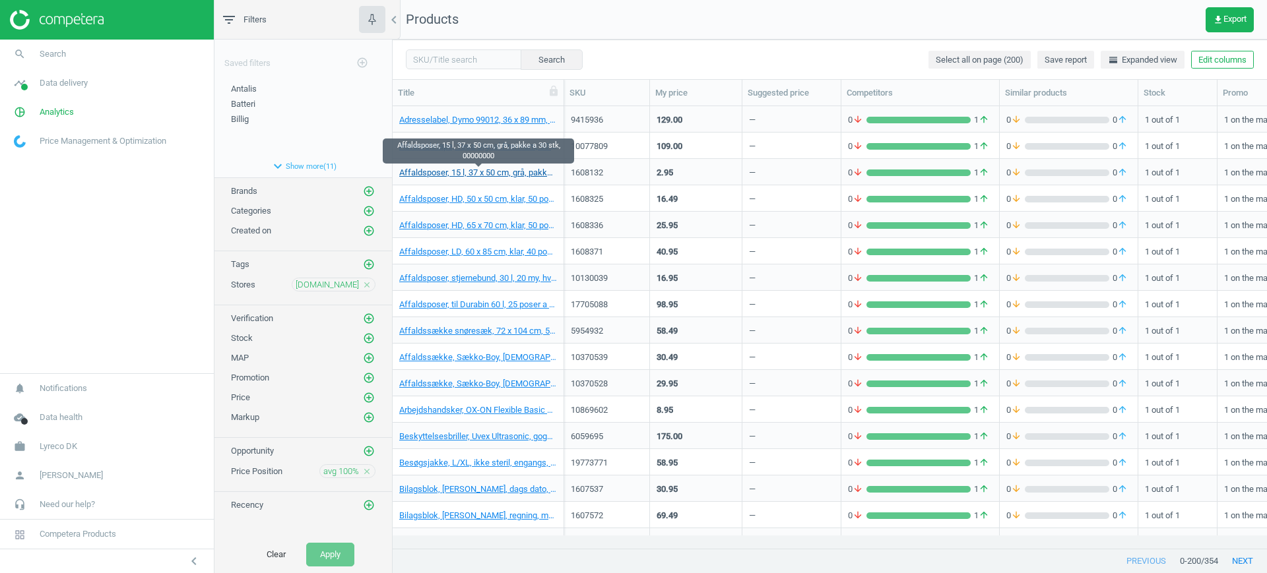
click at [475, 172] on link "Affaldsposer, 15 l, 37 x 50 cm, grå, pakke a 30 stk, 00000000" at bounding box center [478, 173] width 158 height 12
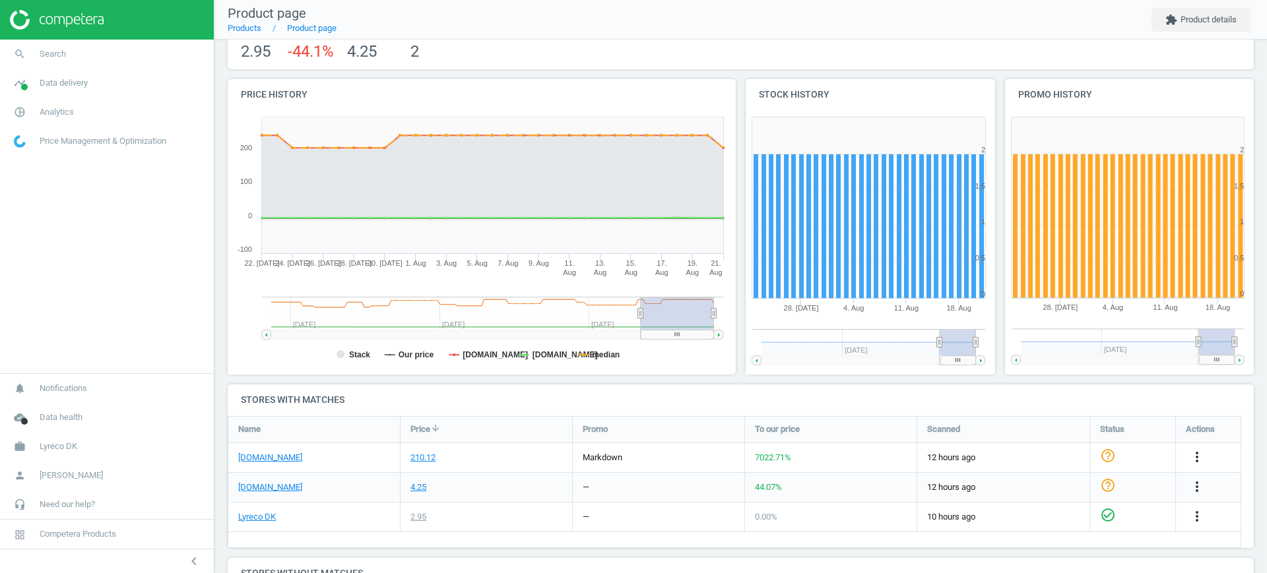
scroll to position [119, 0]
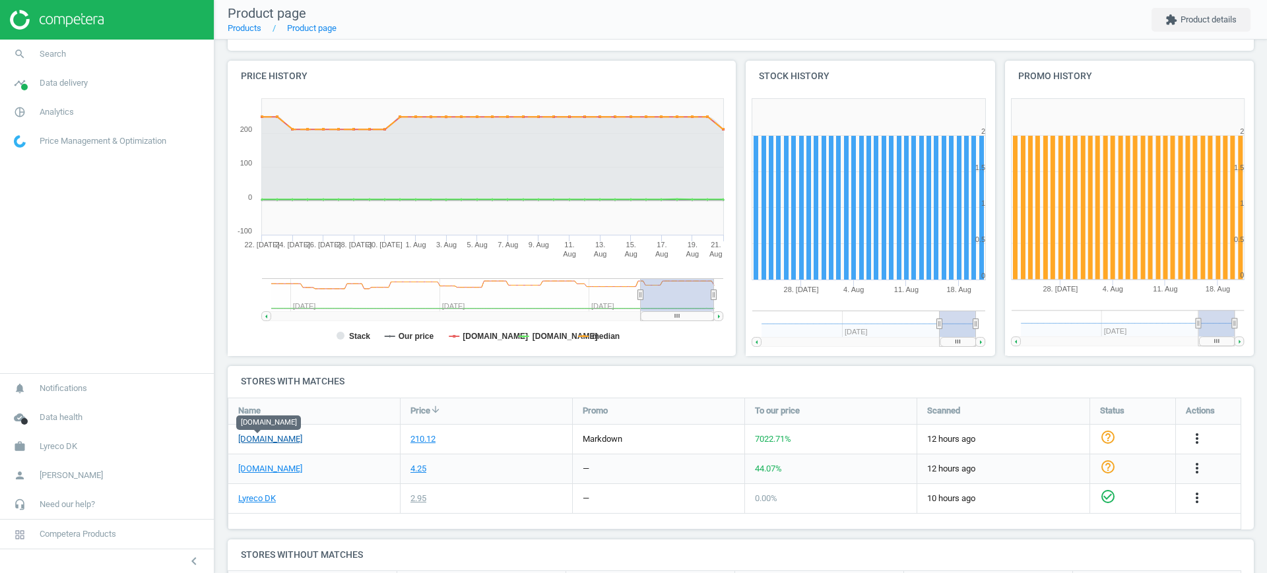
click at [260, 439] on link "[DOMAIN_NAME]" at bounding box center [270, 440] width 64 height 12
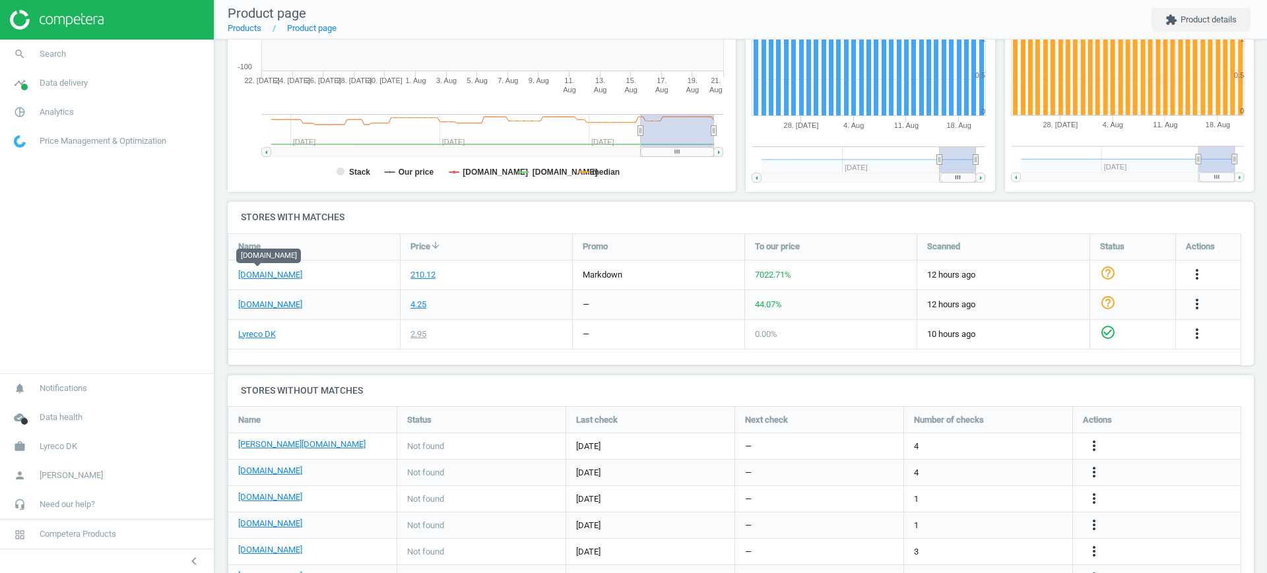
scroll to position [286, 0]
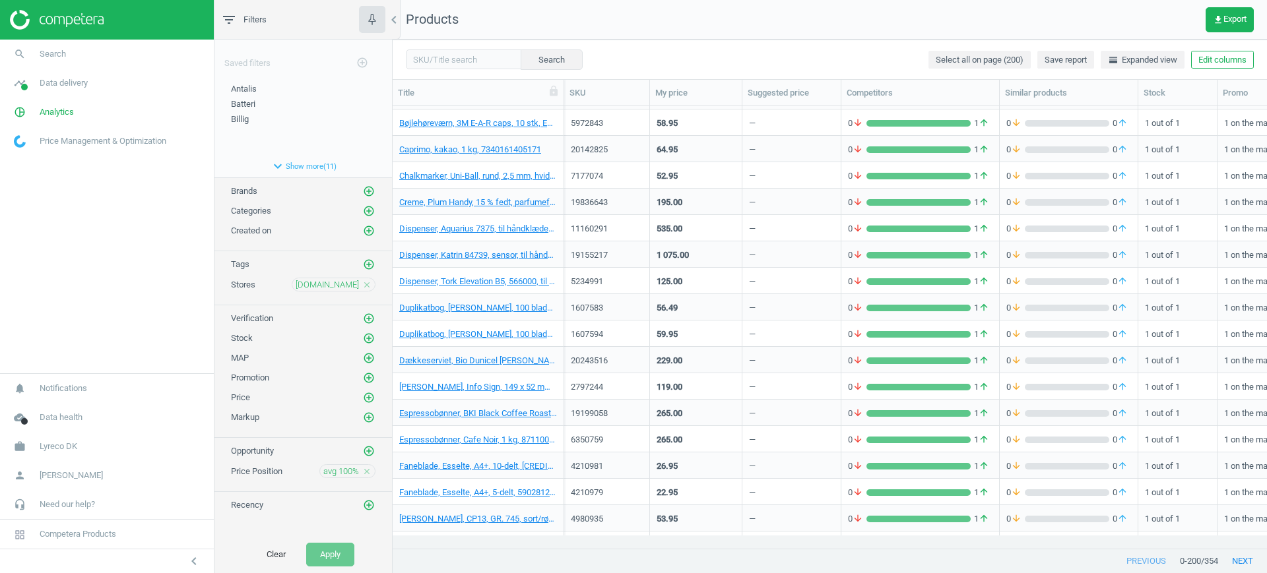
scroll to position [501, 0]
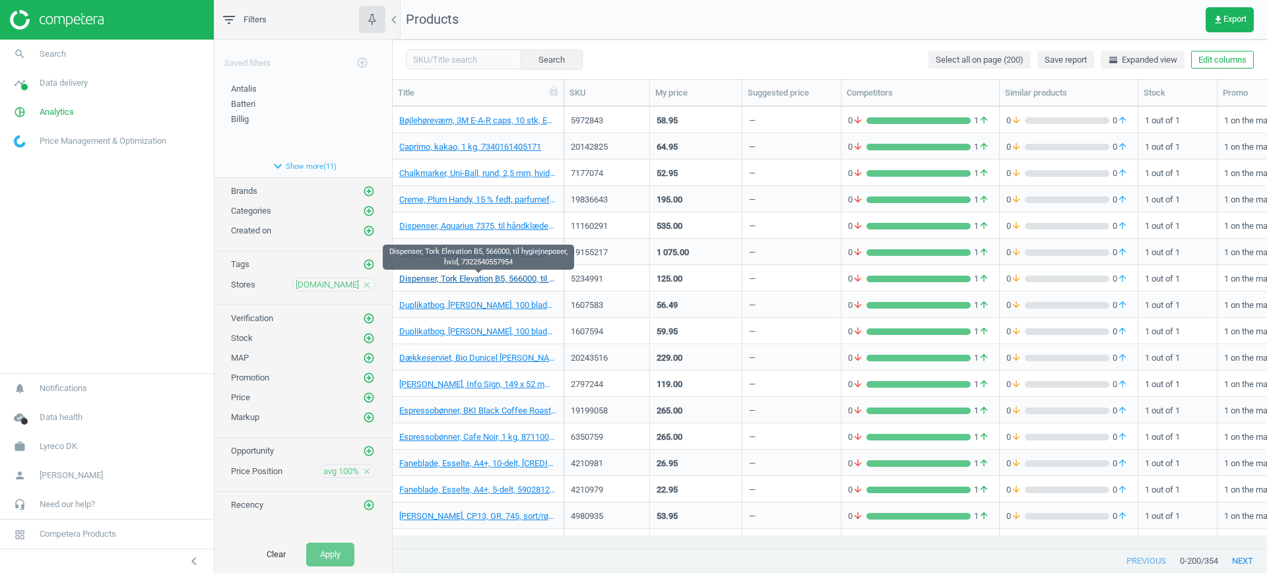
click at [453, 282] on link "Dispenser, Tork Elevation B5, 566000, til hygiejneposer, hvid, 7322540557954" at bounding box center [478, 279] width 158 height 12
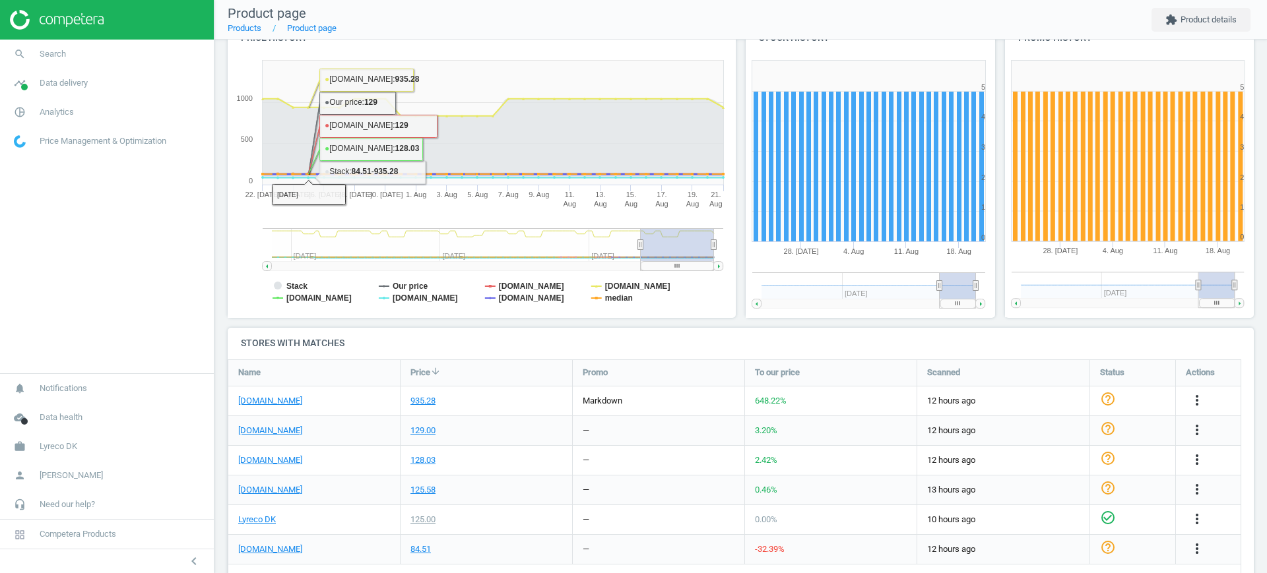
scroll to position [158, 0]
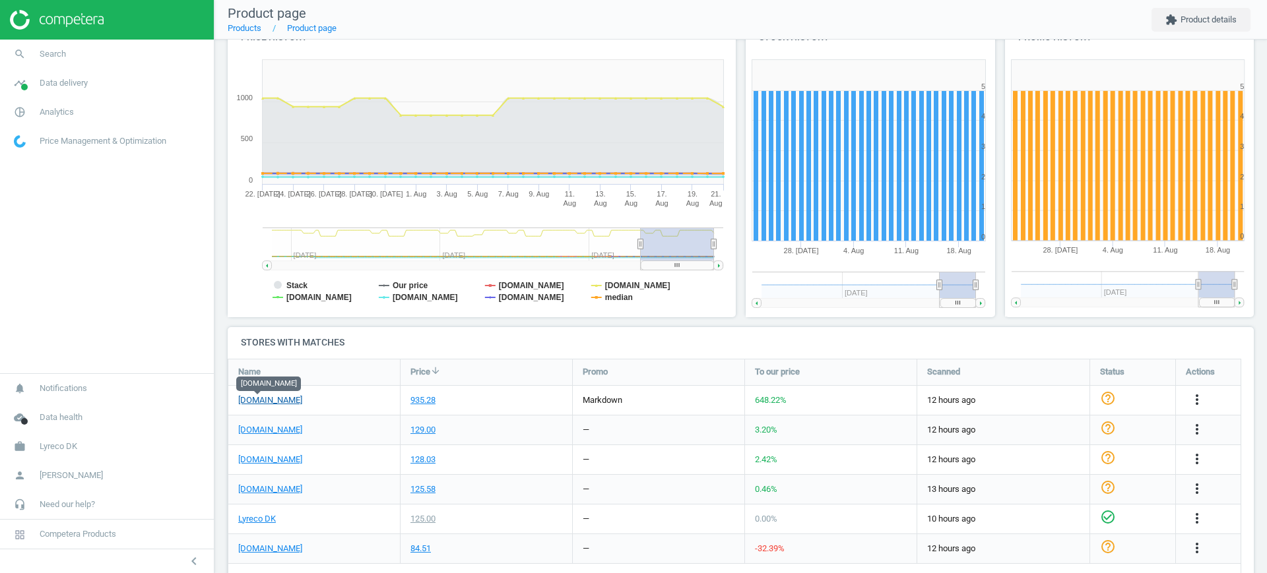
click at [265, 398] on link "[DOMAIN_NAME]" at bounding box center [270, 401] width 64 height 12
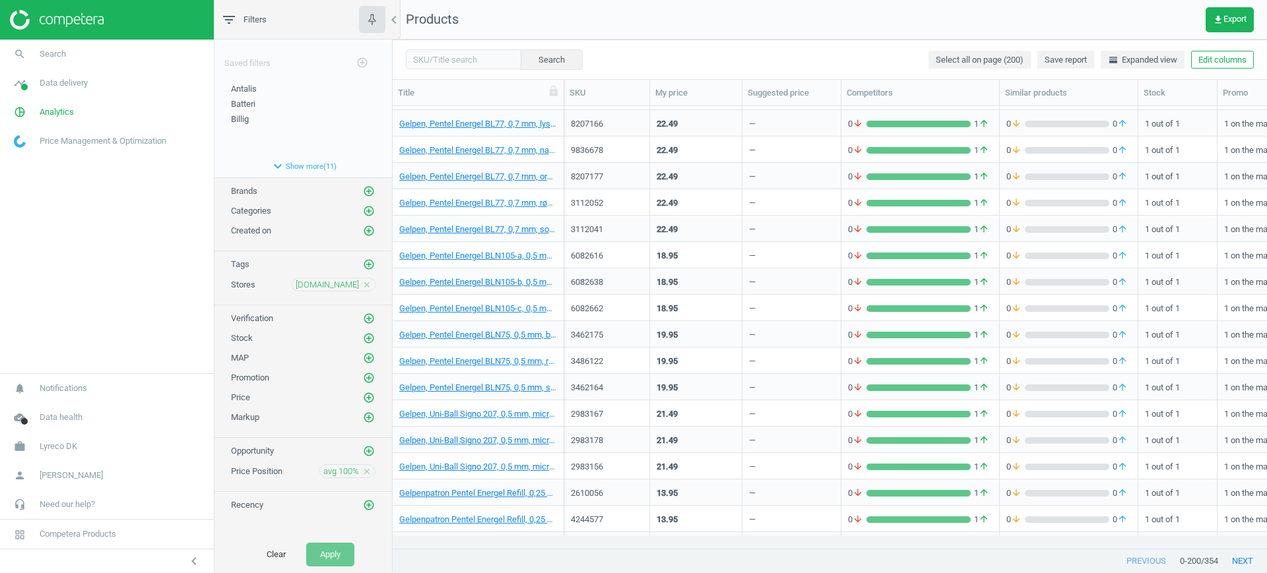
scroll to position [1422, 0]
click at [475, 329] on link "Gelpen, Pentel Energel BLN75, 0,5 mm, blå, 4902506070906" at bounding box center [478, 335] width 158 height 12
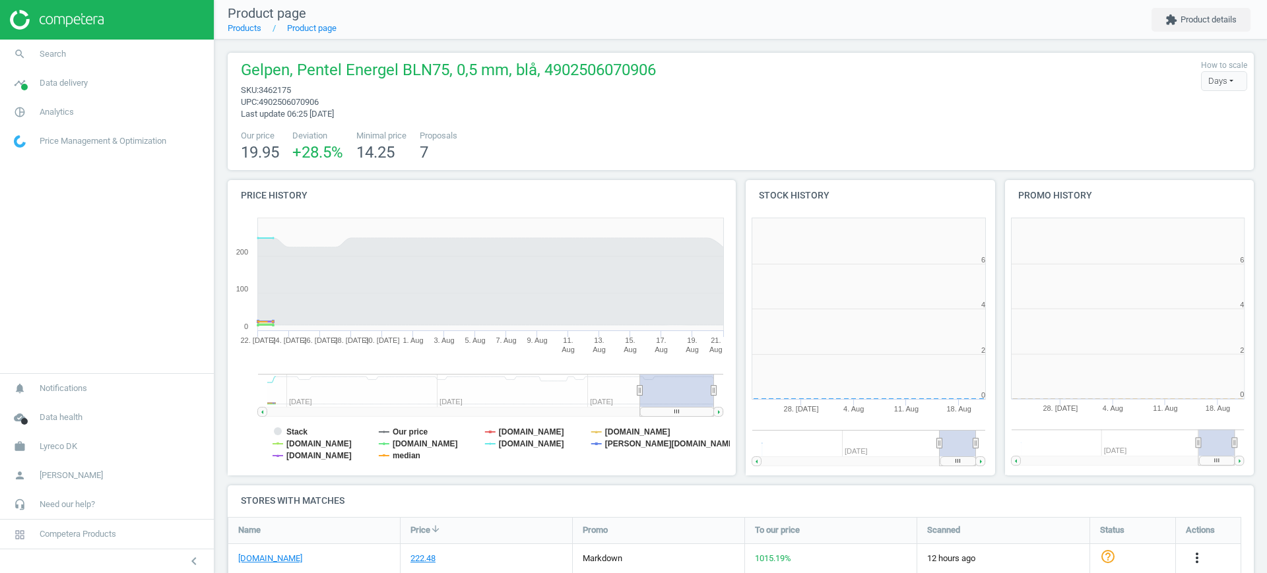
scroll to position [95, 1039]
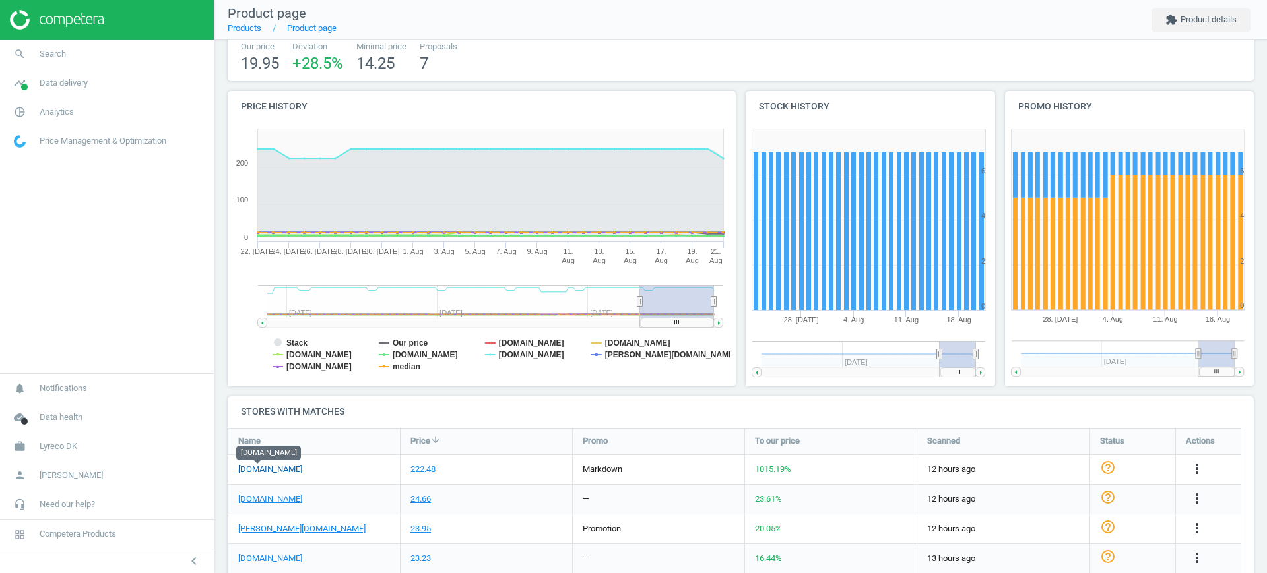
click at [267, 472] on link "[DOMAIN_NAME]" at bounding box center [270, 470] width 64 height 12
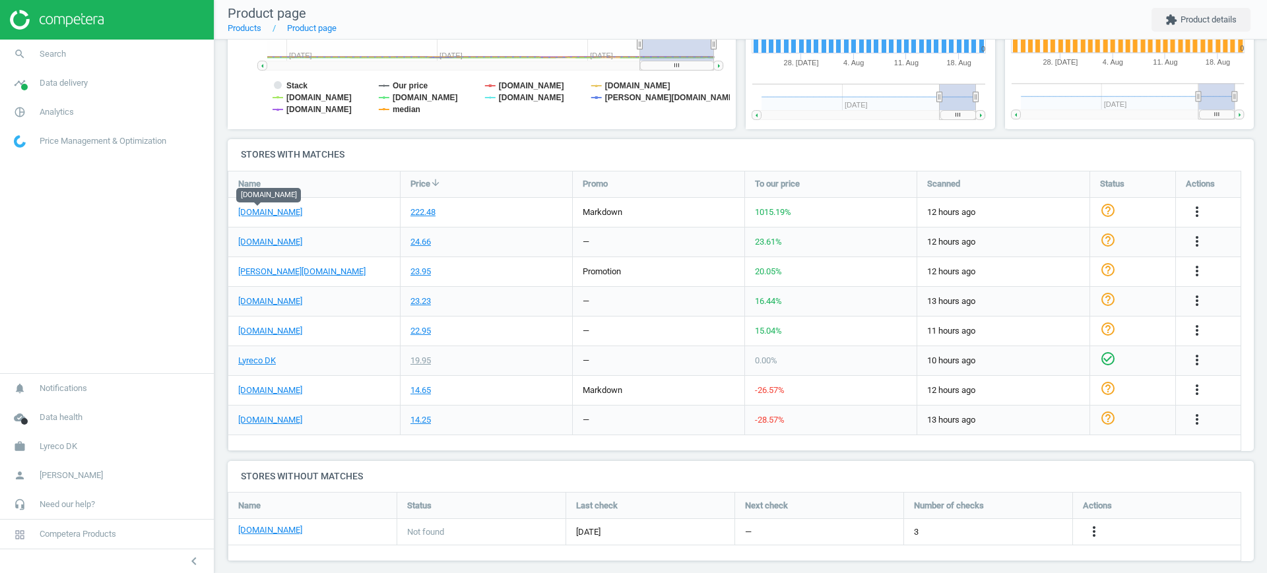
scroll to position [348, 0]
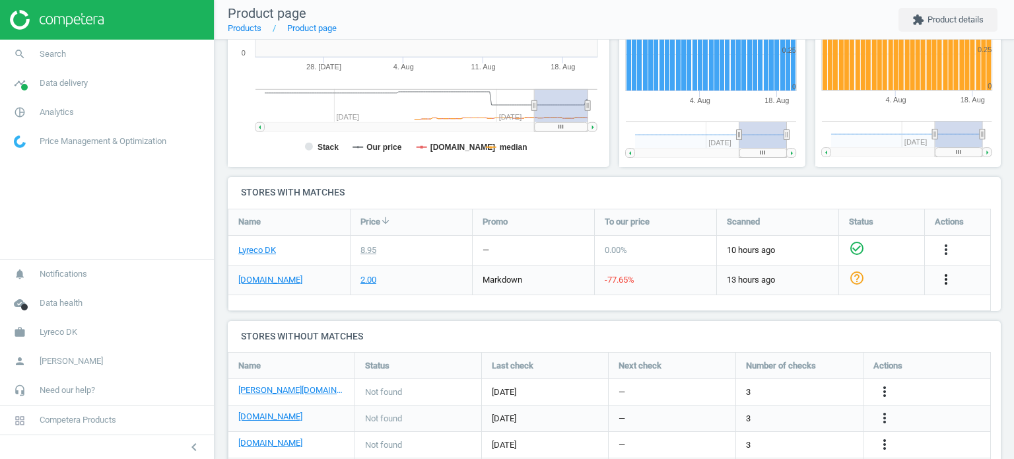
click at [943, 278] on icon "more_vert" at bounding box center [946, 279] width 16 height 16
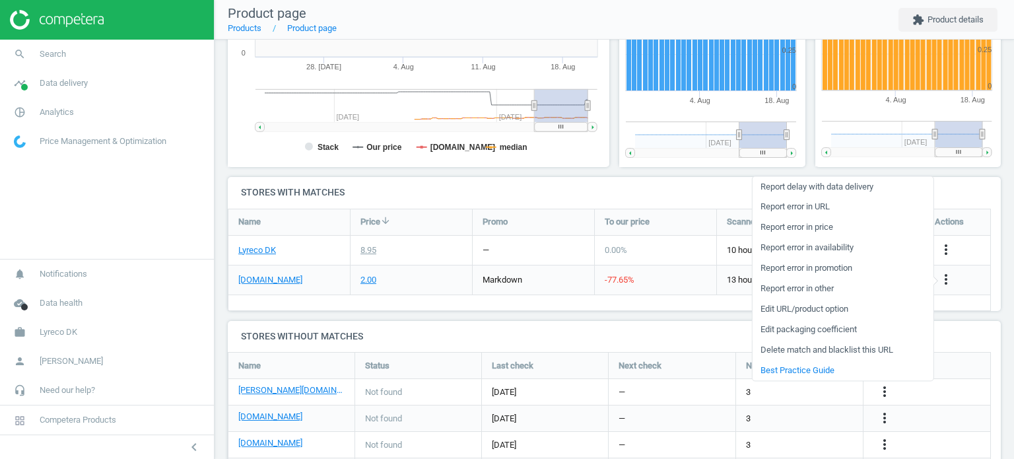
click at [851, 328] on link "Edit packaging coefficient" at bounding box center [842, 329] width 181 height 20
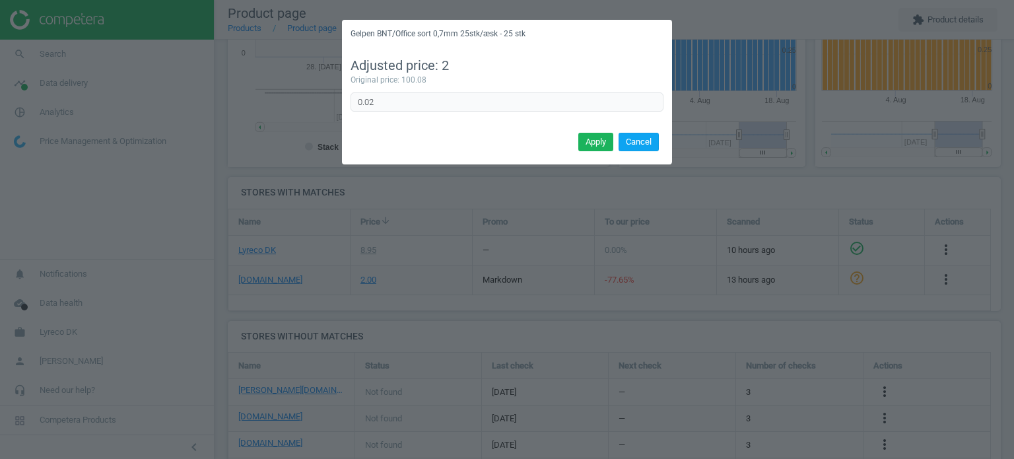
click at [651, 144] on button "Cancel" at bounding box center [638, 142] width 40 height 18
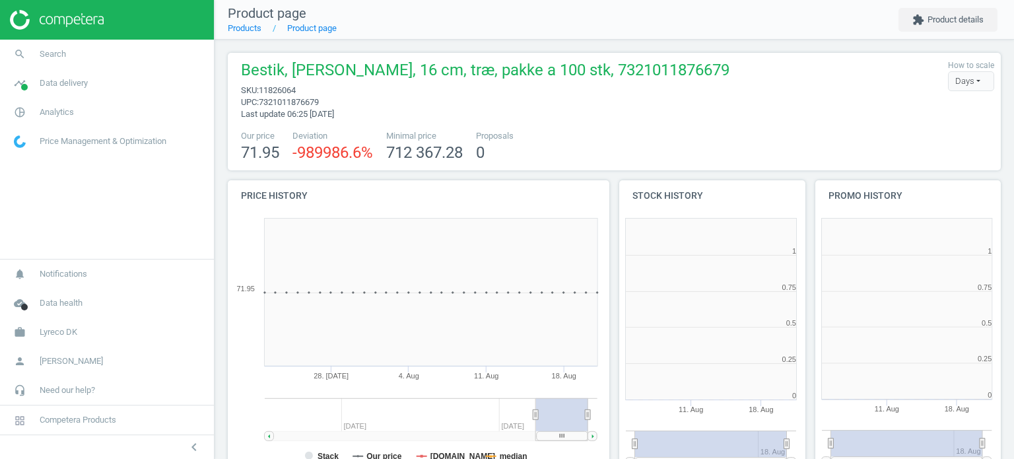
scroll to position [284, 203]
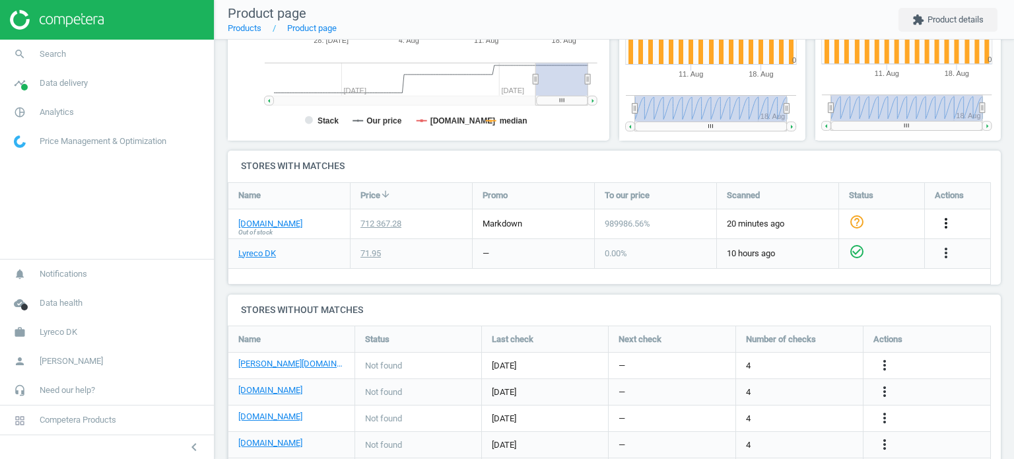
click at [944, 221] on icon "more_vert" at bounding box center [946, 223] width 16 height 16
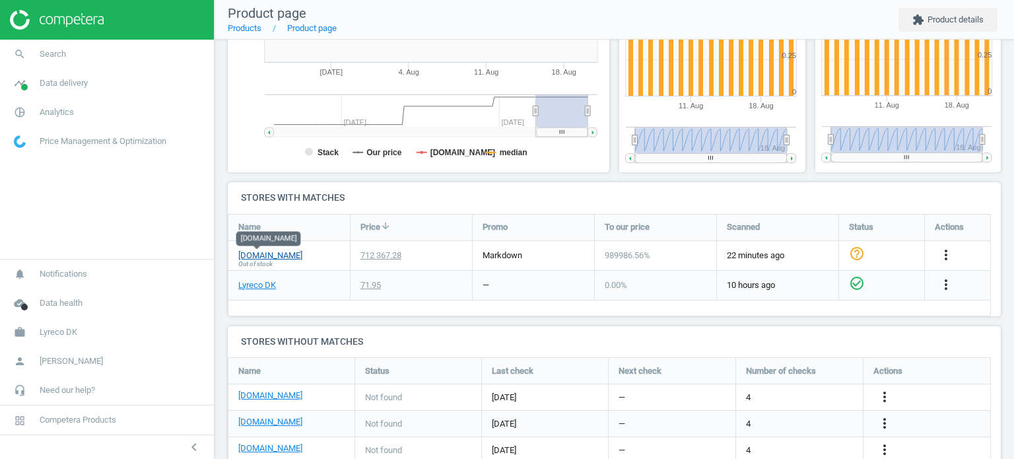
click at [248, 256] on link "[DOMAIN_NAME]" at bounding box center [270, 255] width 64 height 12
click at [268, 255] on link "[DOMAIN_NAME]" at bounding box center [270, 255] width 64 height 12
click at [61, 112] on span "Analytics" at bounding box center [57, 112] width 34 height 12
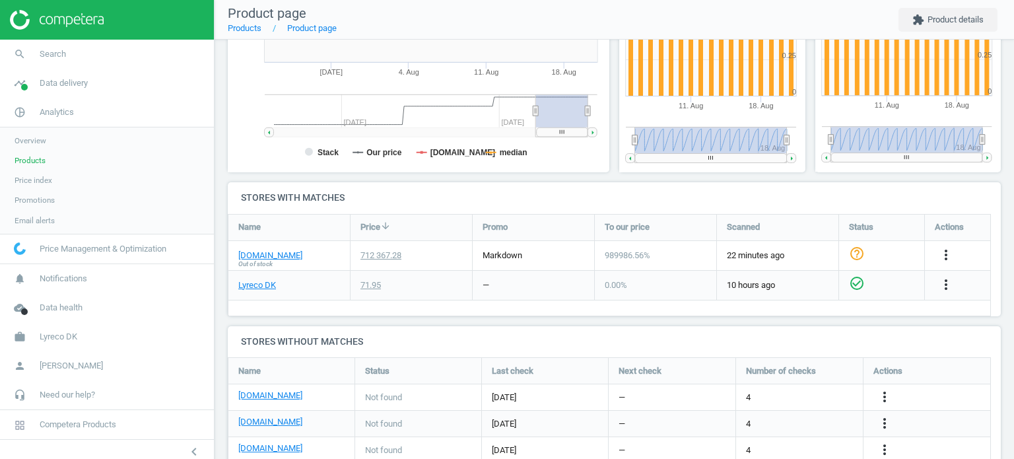
click at [32, 159] on span "Products" at bounding box center [30, 160] width 31 height 11
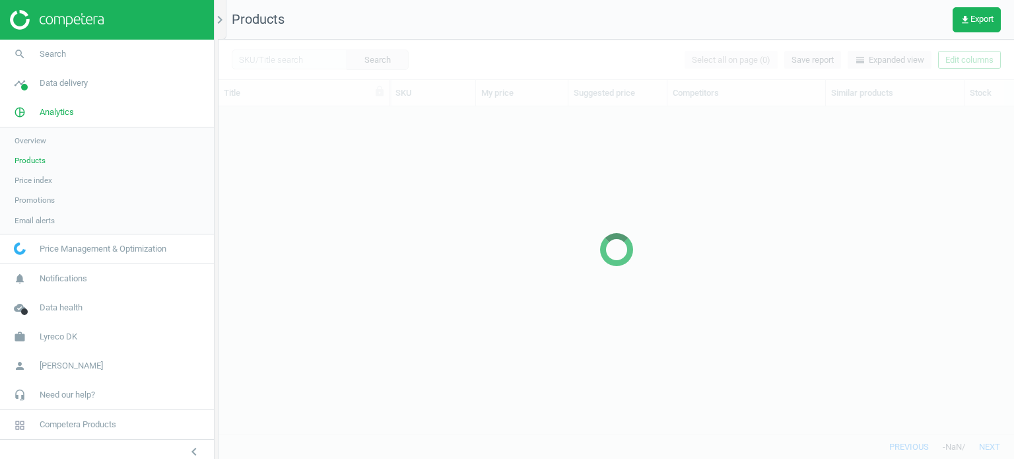
scroll to position [308, 785]
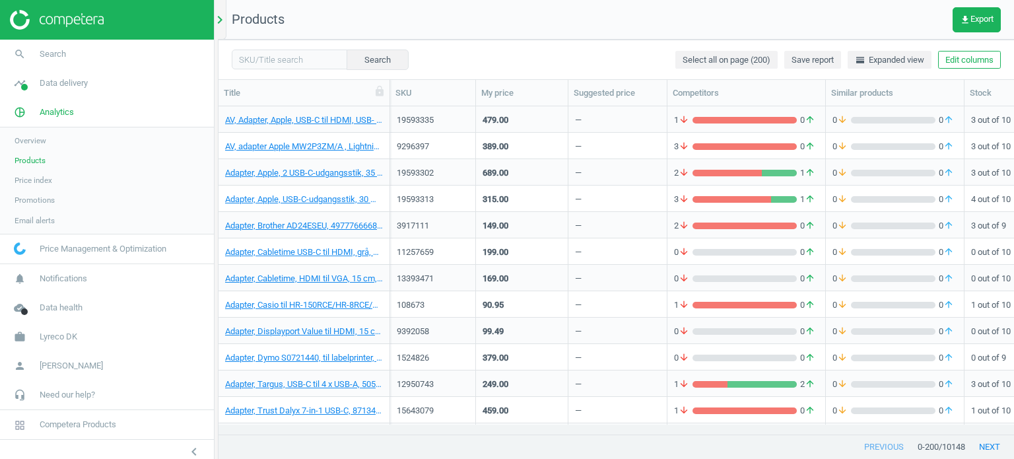
click at [222, 21] on icon "chevron_right" at bounding box center [220, 20] width 16 height 16
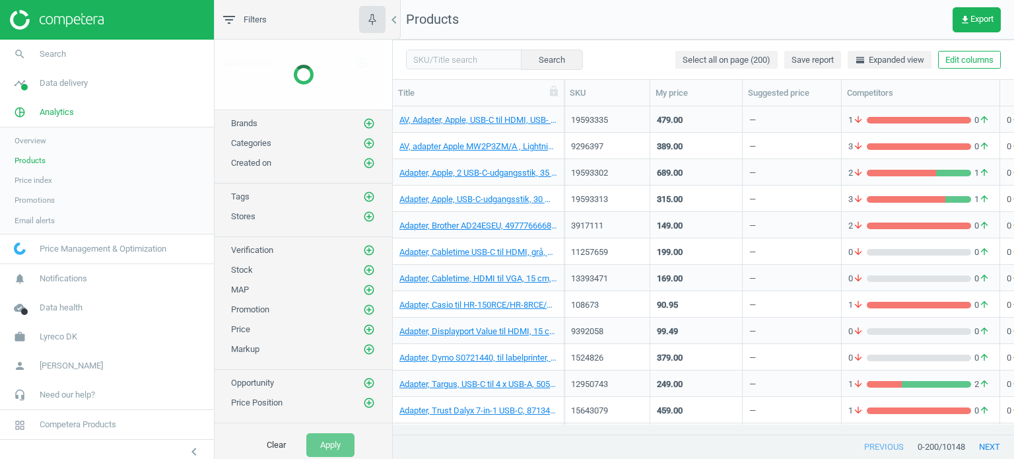
scroll to position [308, 611]
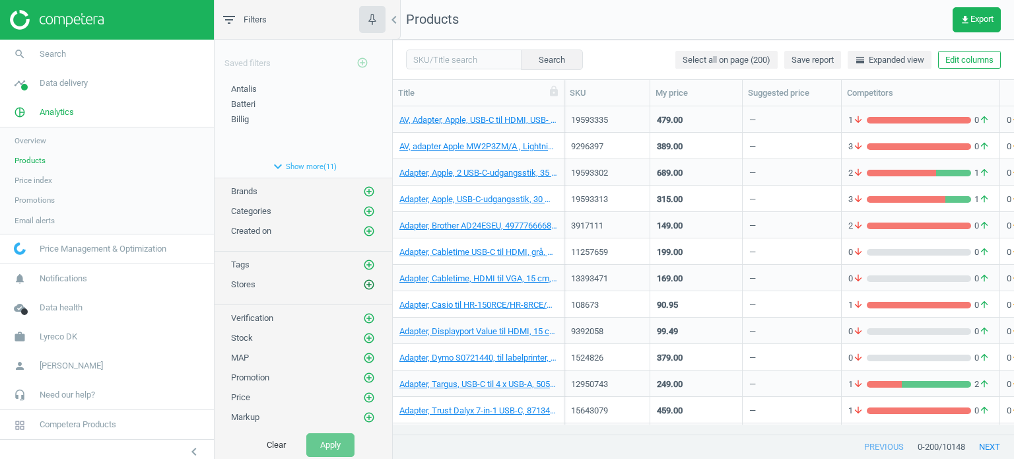
click at [363, 278] on icon "add_circle_outline" at bounding box center [369, 284] width 12 height 12
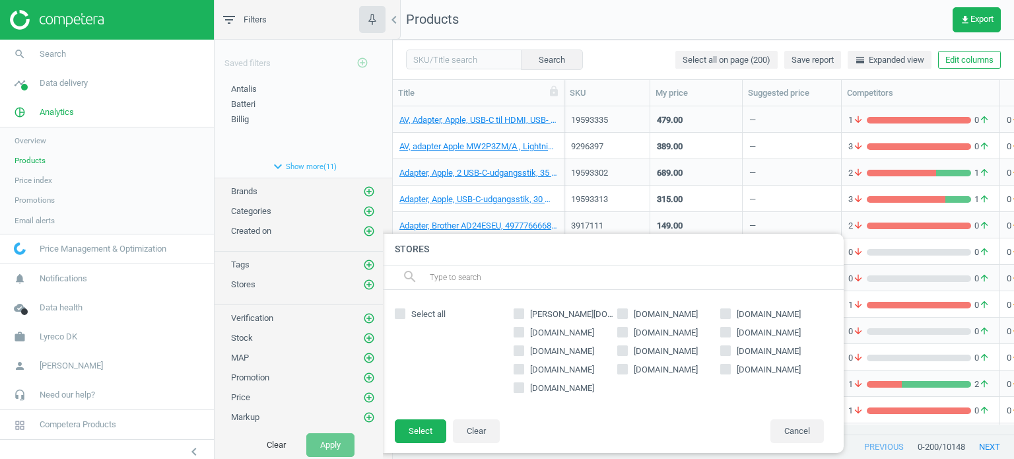
click at [744, 316] on span "[DOMAIN_NAME]" at bounding box center [768, 314] width 69 height 12
click at [730, 316] on input "[DOMAIN_NAME]" at bounding box center [725, 313] width 9 height 9
checkbox input "true"
click at [424, 431] on button "Select" at bounding box center [420, 431] width 51 height 24
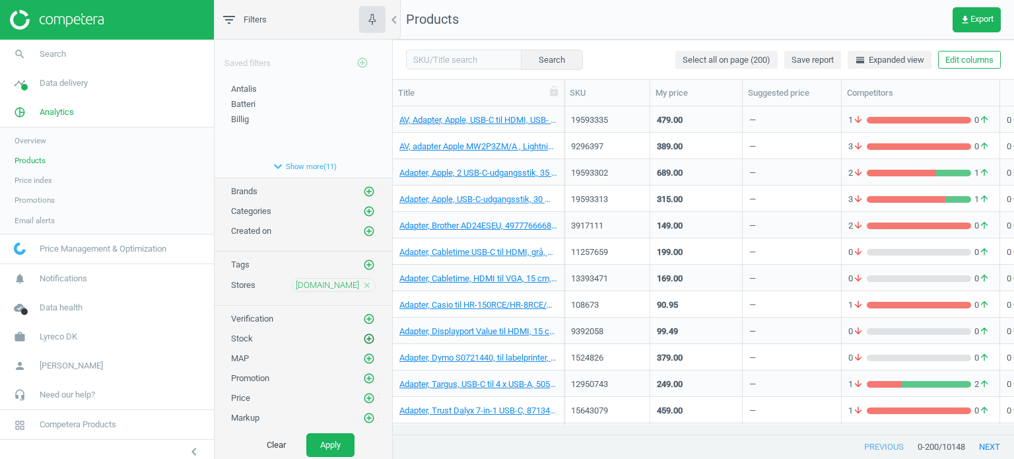
click at [363, 335] on icon "add_circle_outline" at bounding box center [369, 339] width 12 height 12
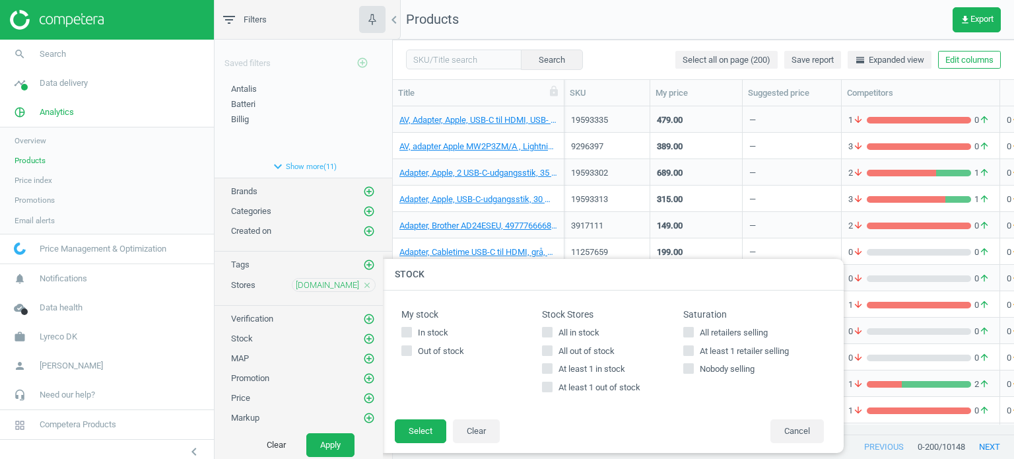
click at [569, 332] on span "All in stock" at bounding box center [579, 333] width 46 height 12
click at [552, 332] on input "All in stock" at bounding box center [547, 331] width 9 height 9
checkbox input "true"
click at [433, 426] on button "Select" at bounding box center [420, 431] width 51 height 24
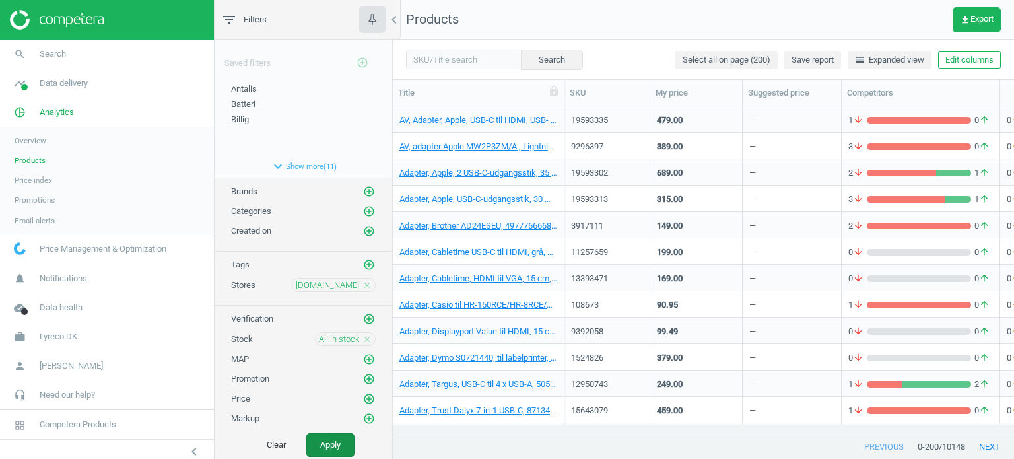
click at [338, 445] on button "Apply" at bounding box center [330, 445] width 48 height 24
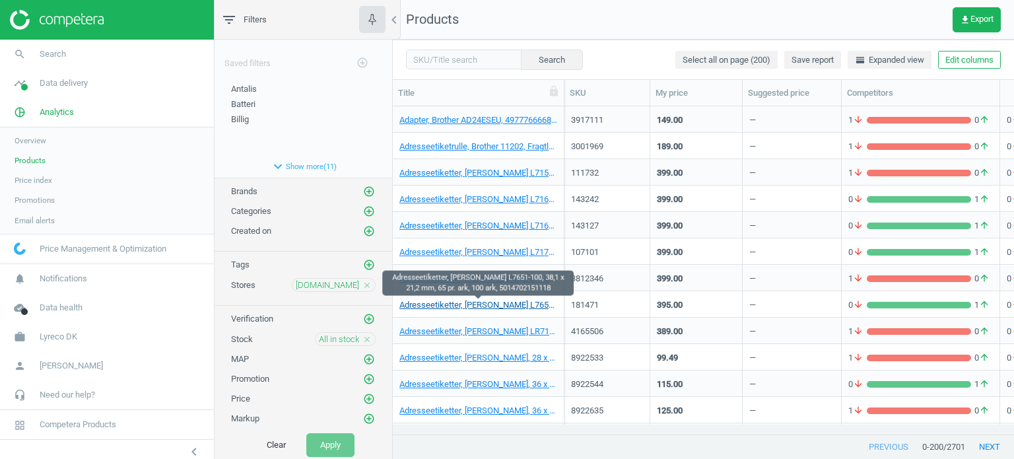
click at [474, 307] on link "Adresseetiketter, [PERSON_NAME] L7651-100, 38,1 x 21,2 mm, 65 pr. ark, 100 ark,…" at bounding box center [478, 305] width 158 height 12
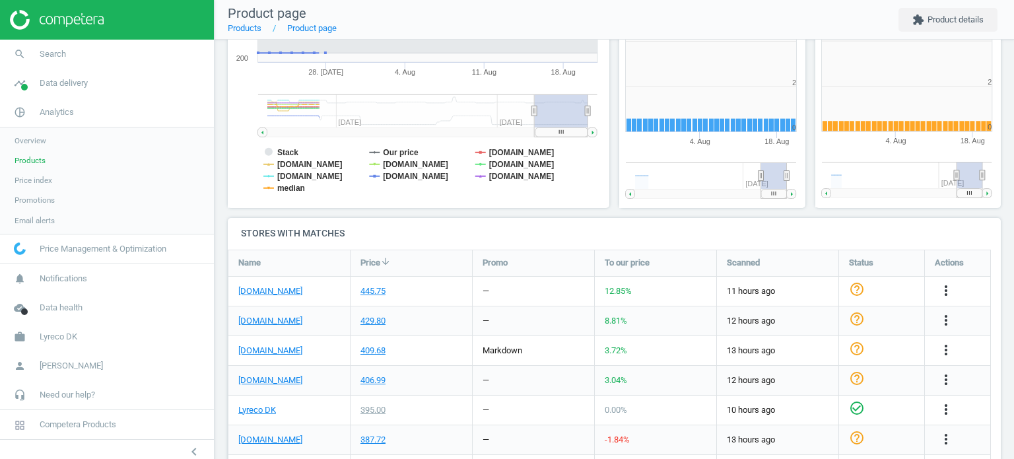
scroll to position [284, 397]
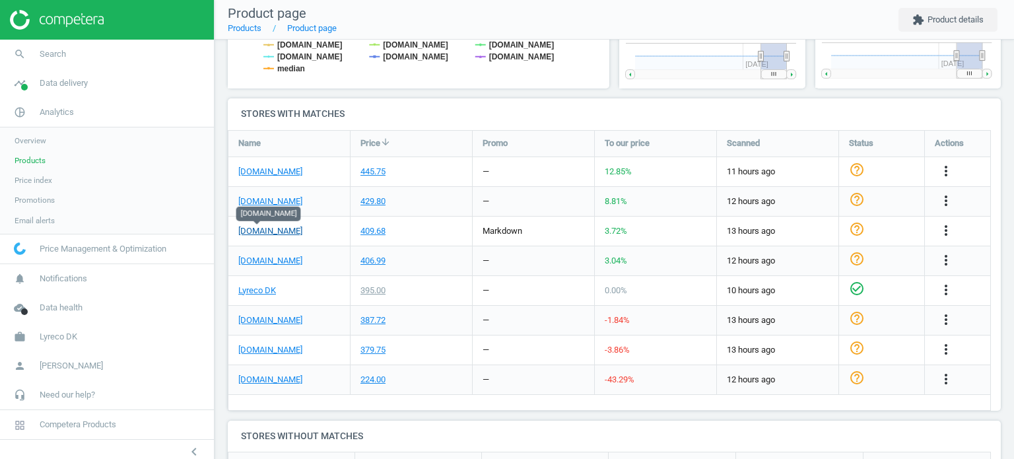
click at [258, 236] on link "[DOMAIN_NAME]" at bounding box center [270, 231] width 64 height 12
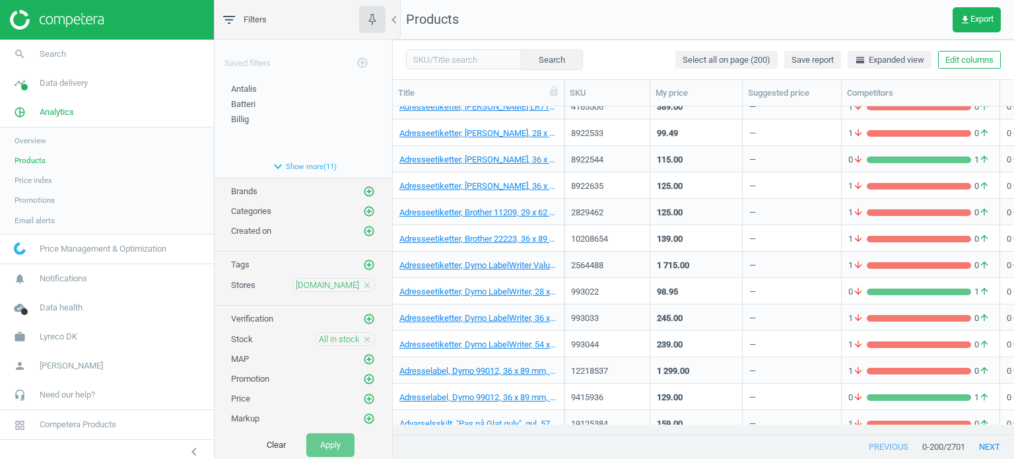
scroll to position [228, 0]
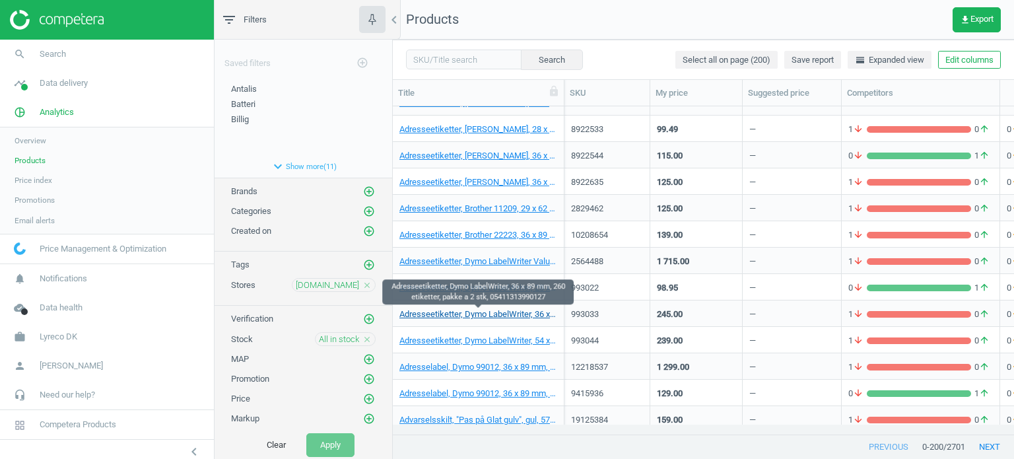
click at [504, 312] on link "Adresseetiketter, Dymo LabelWriter, 36 x 89 mm, 260 etiketter, pakke a 2 stk, 0…" at bounding box center [478, 314] width 158 height 12
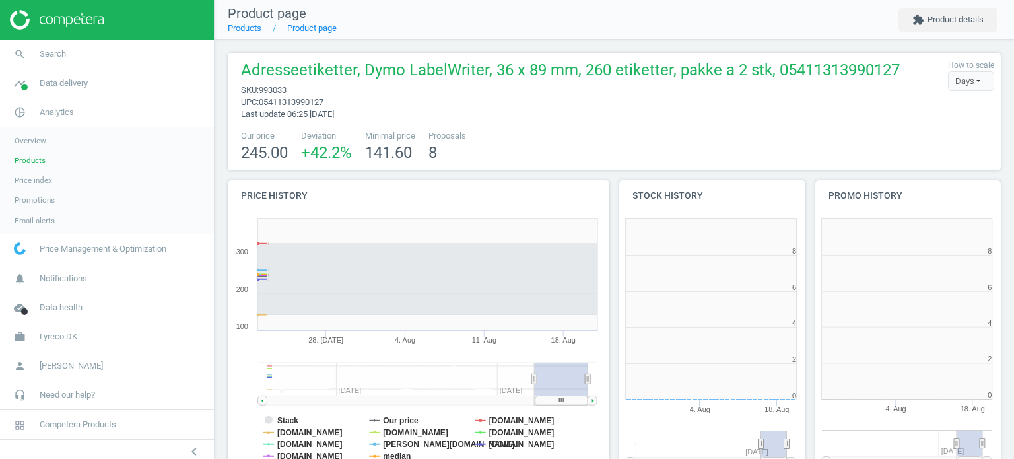
scroll to position [6, 6]
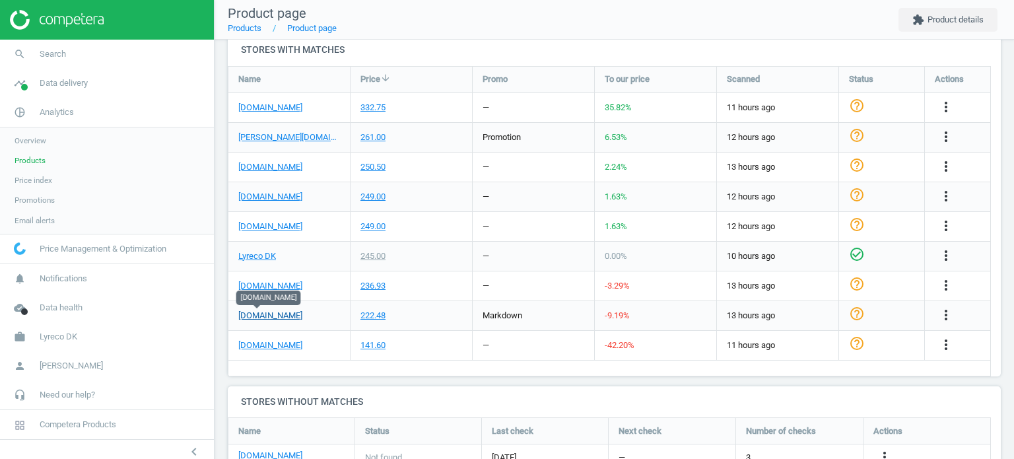
click at [252, 311] on link "[DOMAIN_NAME]" at bounding box center [270, 316] width 64 height 12
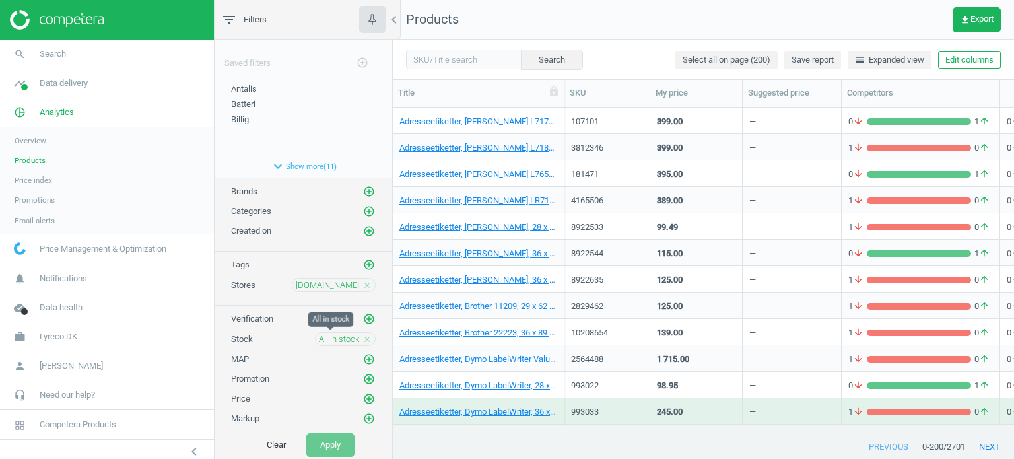
click at [333, 335] on span "All in stock" at bounding box center [339, 339] width 40 height 12
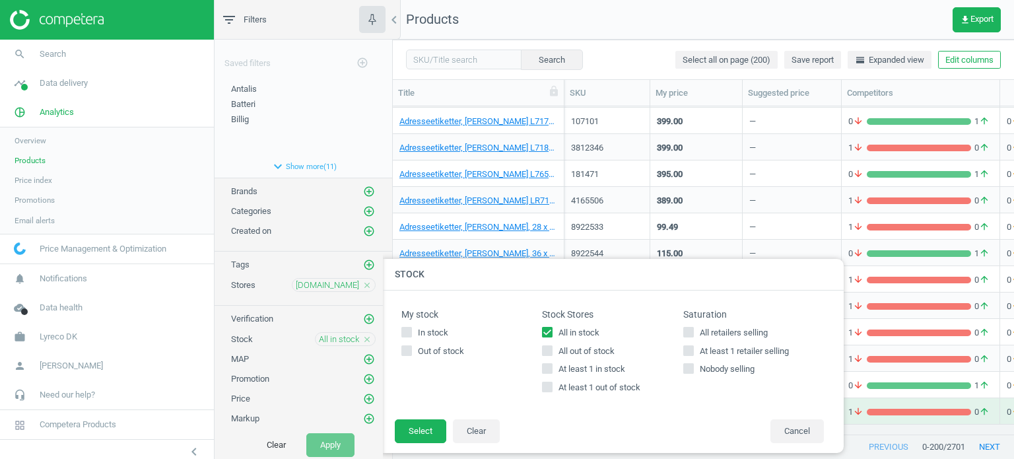
click at [566, 350] on span "All out of stock" at bounding box center [586, 351] width 61 height 12
click at [552, 350] on input "All out of stock" at bounding box center [547, 350] width 9 height 9
checkbox input "true"
click at [580, 331] on span "All in stock" at bounding box center [579, 333] width 46 height 12
click at [552, 331] on input "All in stock" at bounding box center [547, 331] width 9 height 9
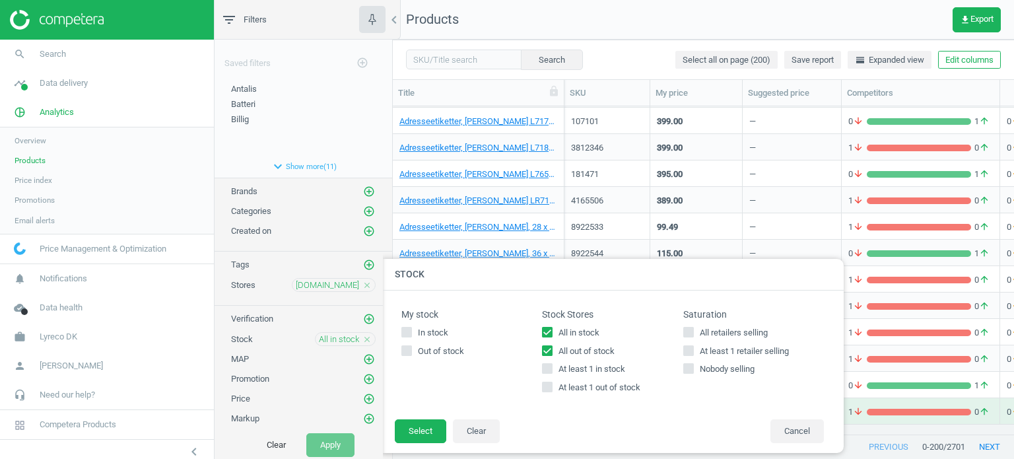
checkbox input "false"
click at [429, 427] on button "Select" at bounding box center [420, 431] width 51 height 24
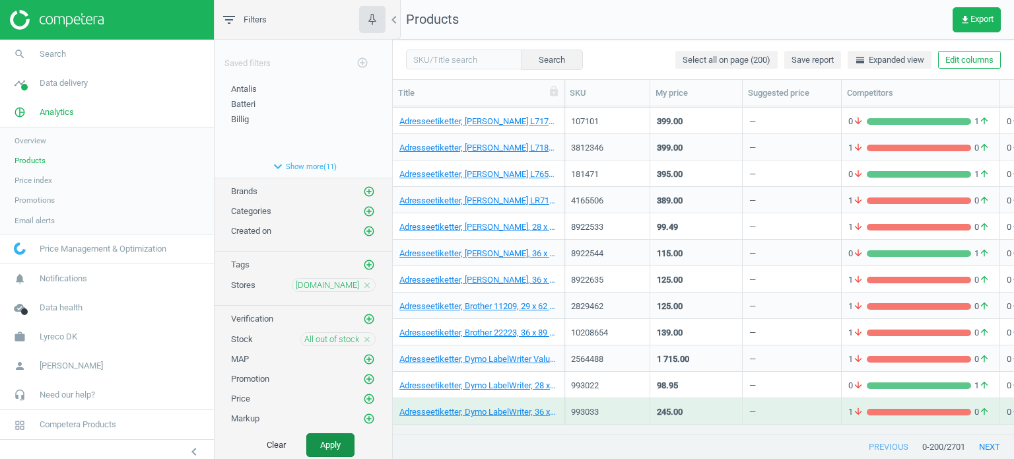
click at [335, 442] on button "Apply" at bounding box center [330, 445] width 48 height 24
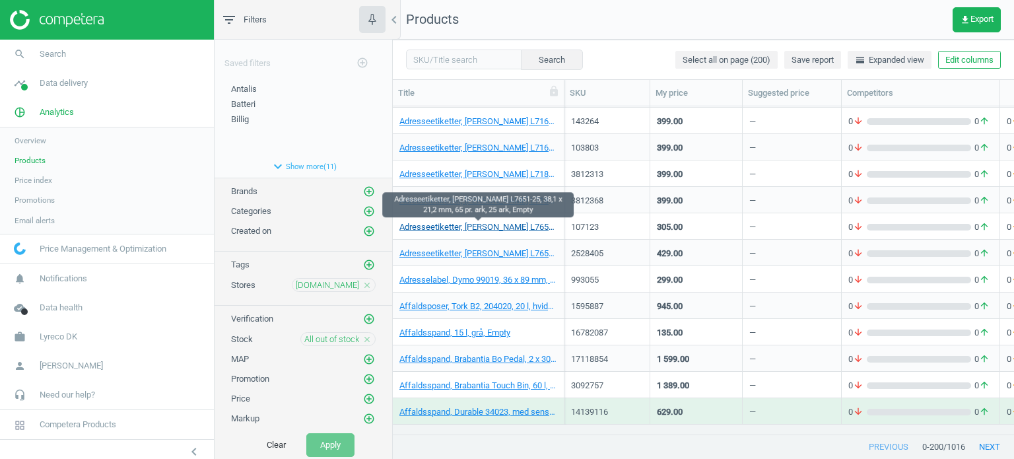
click at [523, 222] on link "Adresseetiketter, [PERSON_NAME] L7651-25, 38,1 x 21,2 mm, 65 pr. ark, 25 ark, E…" at bounding box center [478, 227] width 158 height 12
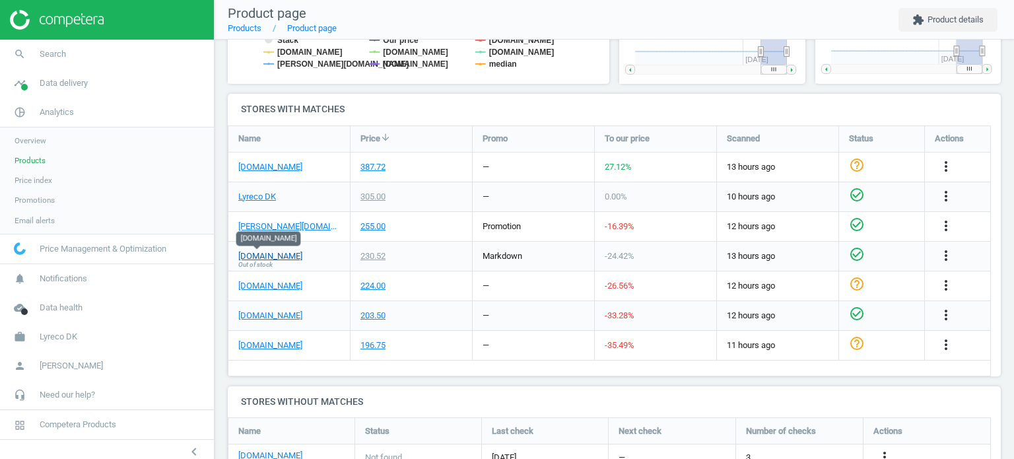
click at [261, 257] on link "[DOMAIN_NAME]" at bounding box center [270, 256] width 64 height 12
